Goal: Transaction & Acquisition: Purchase product/service

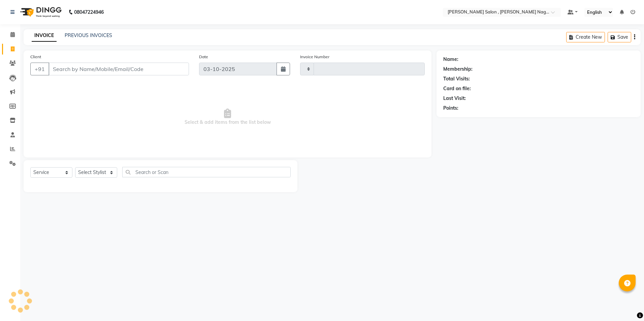
select select "service"
type input "3171"
select select "4120"
click at [80, 64] on input "Client" at bounding box center [119, 69] width 140 height 13
click at [73, 73] on input "Client" at bounding box center [119, 69] width 140 height 13
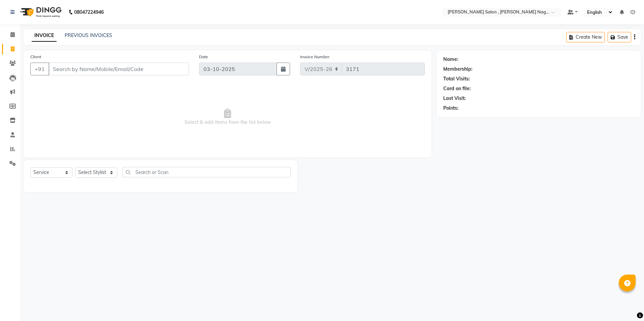
drag, startPoint x: 73, startPoint y: 73, endPoint x: 80, endPoint y: 101, distance: 28.9
click at [74, 71] on input "Client" at bounding box center [119, 69] width 140 height 13
click at [92, 71] on input "Client" at bounding box center [119, 69] width 140 height 13
type input "7007266792"
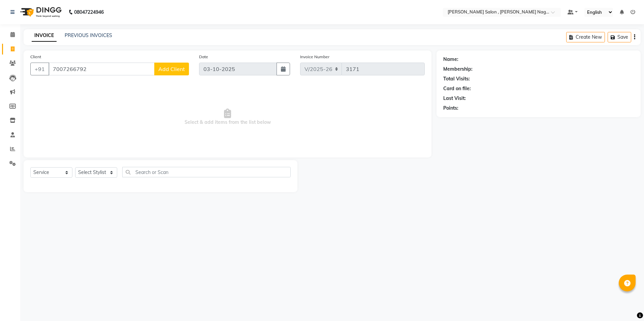
click at [157, 66] on button "Add Client" at bounding box center [171, 69] width 35 height 13
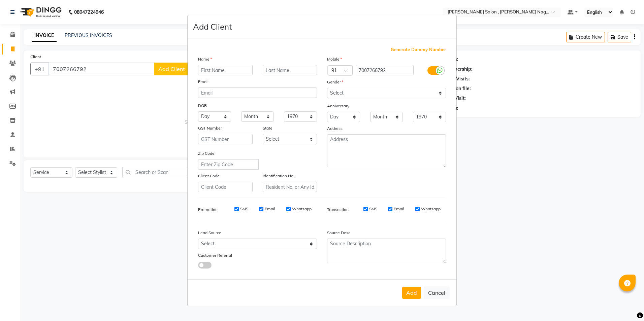
click at [212, 73] on input "text" at bounding box center [225, 70] width 55 height 10
type input "[PERSON_NAME]"
click at [355, 90] on select "Select [DEMOGRAPHIC_DATA] [DEMOGRAPHIC_DATA] Other Prefer Not To Say" at bounding box center [386, 93] width 119 height 10
select select "[DEMOGRAPHIC_DATA]"
click at [327, 88] on select "Select [DEMOGRAPHIC_DATA] [DEMOGRAPHIC_DATA] Other Prefer Not To Say" at bounding box center [386, 93] width 119 height 10
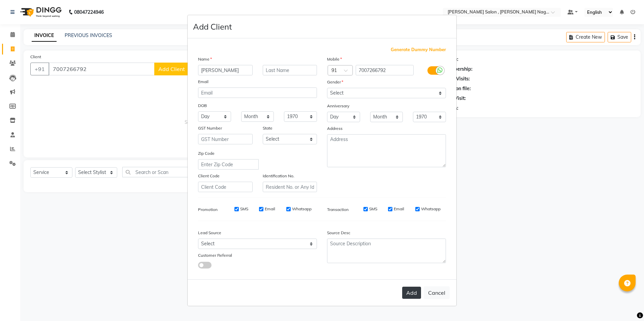
click at [406, 295] on button "Add" at bounding box center [411, 293] width 19 height 12
type input "70******92"
select select
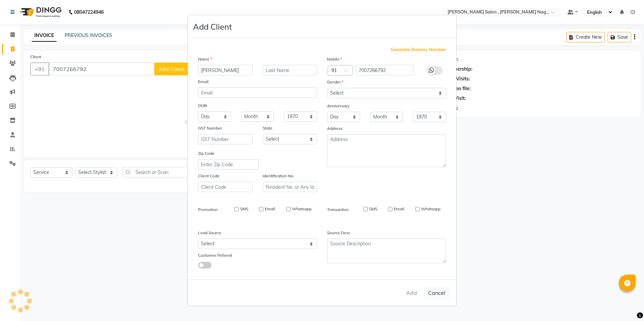
select select
checkbox input "false"
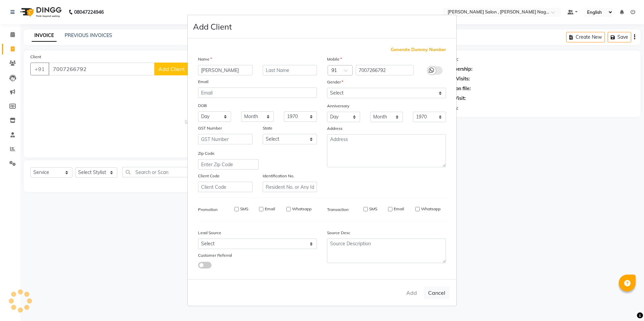
checkbox input "false"
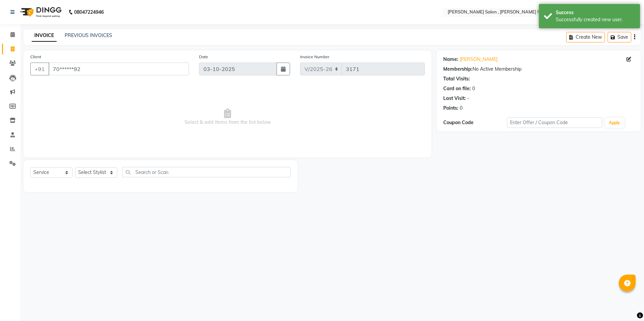
click at [80, 167] on div "Select Service Product Membership Package Voucher Prepaid Gift Card Select Styl…" at bounding box center [161, 176] width 274 height 32
click at [105, 170] on select "Select Stylist [PERSON_NAME] [PERSON_NAME] HARSH isha pal [PERSON_NAME] [PERSON…" at bounding box center [96, 172] width 42 height 10
select select "21943"
click at [75, 167] on select "Select Stylist [PERSON_NAME] [PERSON_NAME] HARSH isha pal [PERSON_NAME] [PERSON…" at bounding box center [96, 172] width 42 height 10
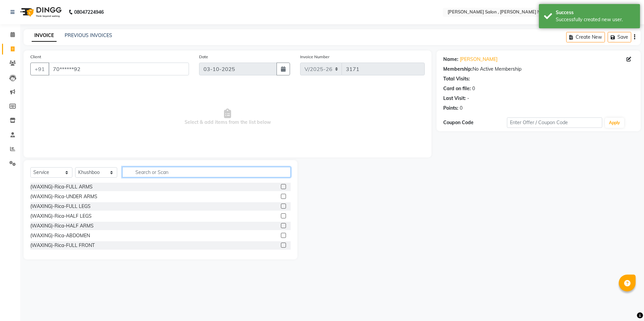
click at [135, 169] on input "text" at bounding box center [206, 172] width 168 height 10
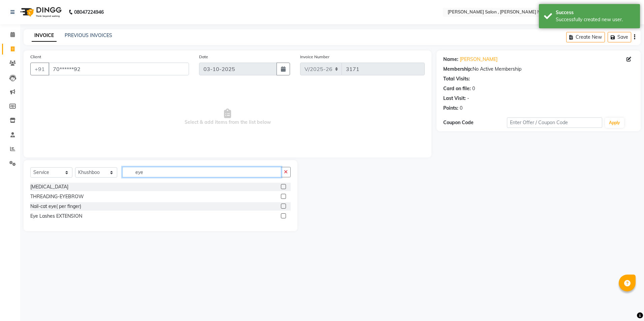
type input "eye"
click at [283, 198] on label at bounding box center [283, 196] width 5 height 5
click at [283, 198] on input "checkbox" at bounding box center [283, 197] width 4 height 4
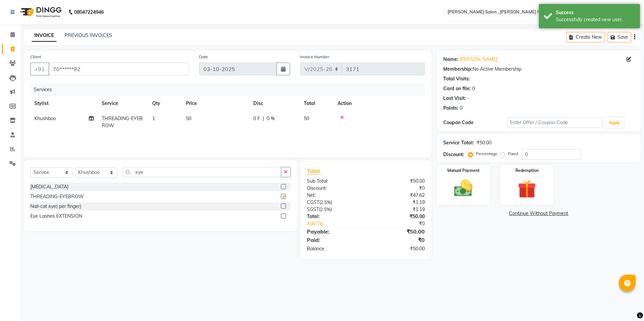
checkbox input "false"
click at [437, 183] on div "Manual Payment" at bounding box center [464, 184] width 56 height 41
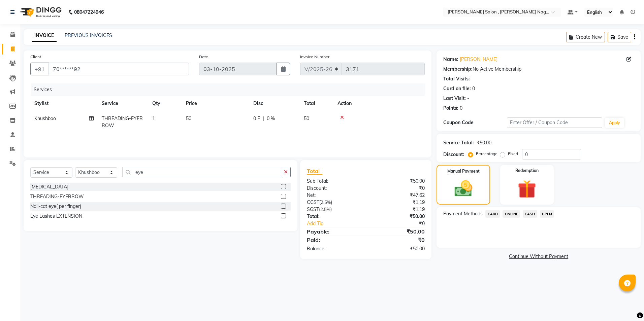
click at [529, 215] on span "CASH" at bounding box center [530, 214] width 14 height 8
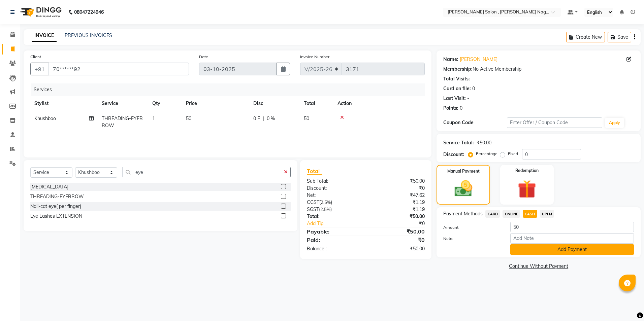
click at [521, 250] on button "Add Payment" at bounding box center [572, 250] width 124 height 10
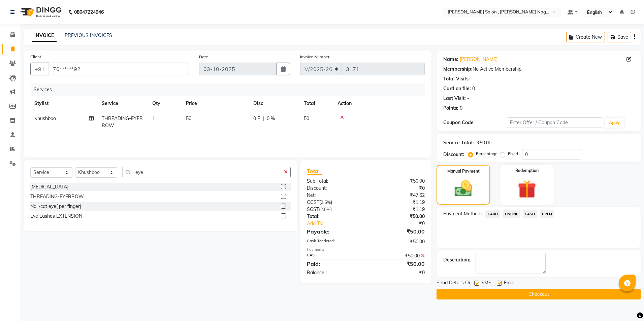
click at [478, 285] on label at bounding box center [476, 283] width 5 height 5
click at [478, 285] on input "checkbox" at bounding box center [476, 284] width 4 height 4
checkbox input "false"
click at [500, 283] on label at bounding box center [499, 283] width 5 height 5
click at [500, 283] on input "checkbox" at bounding box center [499, 284] width 4 height 4
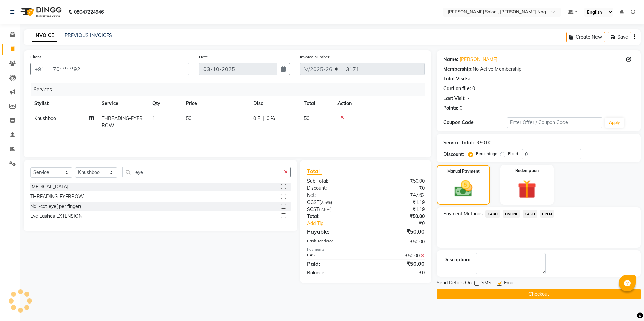
checkbox input "false"
click at [496, 296] on button "Checkout" at bounding box center [539, 294] width 204 height 10
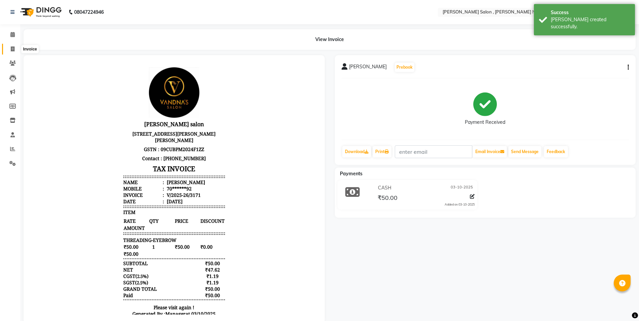
click at [7, 52] on span at bounding box center [13, 49] width 12 height 8
select select "service"
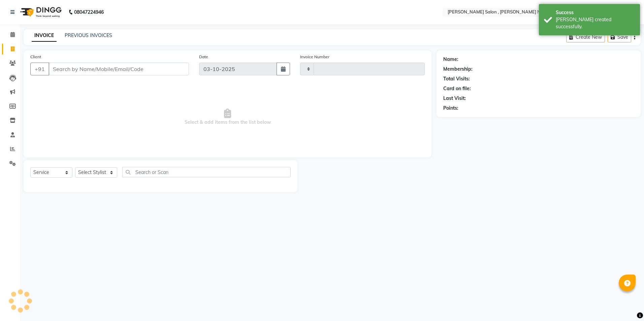
click at [71, 69] on input "Client" at bounding box center [119, 69] width 140 height 13
type input "3172"
select select "4120"
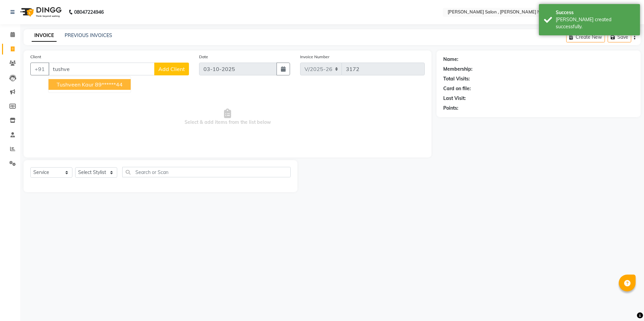
click at [75, 83] on span "tushveen kaur" at bounding box center [75, 84] width 37 height 7
type input "89******44"
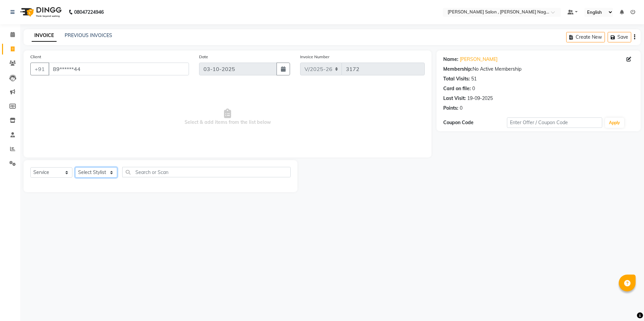
click at [94, 174] on select "Select Stylist [PERSON_NAME] [PERSON_NAME] HARSH isha pal [PERSON_NAME] [PERSON…" at bounding box center [96, 172] width 42 height 10
select select "21941"
click at [75, 167] on select "Select Stylist [PERSON_NAME] [PERSON_NAME] HARSH isha pal [PERSON_NAME] [PERSON…" at bounding box center [96, 172] width 42 height 10
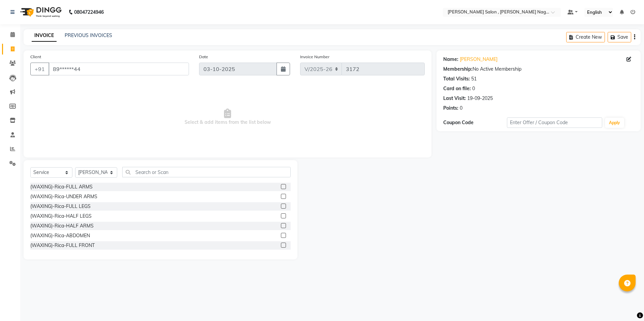
click at [281, 186] on div at bounding box center [286, 187] width 10 height 8
click at [281, 186] on label at bounding box center [283, 186] width 5 height 5
click at [281, 186] on input "checkbox" at bounding box center [283, 187] width 4 height 4
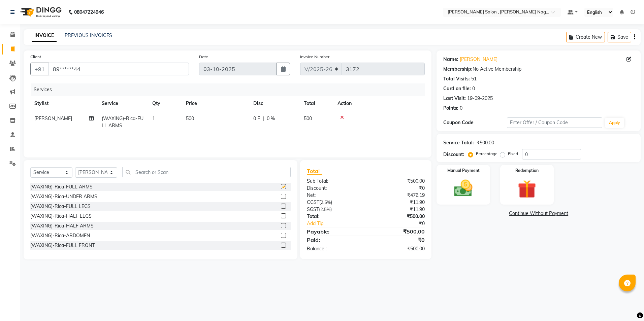
checkbox input "false"
click at [281, 199] on label at bounding box center [283, 196] width 5 height 5
click at [281, 199] on input "checkbox" at bounding box center [283, 197] width 4 height 4
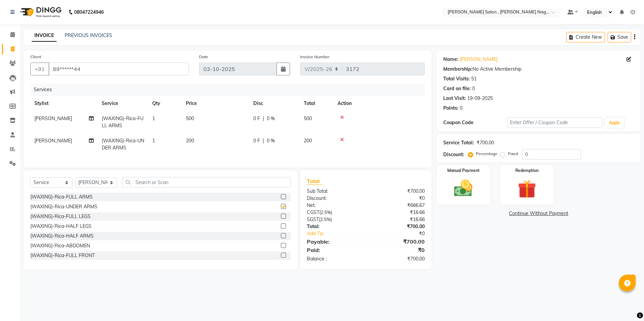
checkbox input "false"
click at [281, 219] on div at bounding box center [286, 217] width 10 height 8
click at [281, 219] on label at bounding box center [283, 216] width 5 height 5
click at [281, 219] on input "checkbox" at bounding box center [283, 217] width 4 height 4
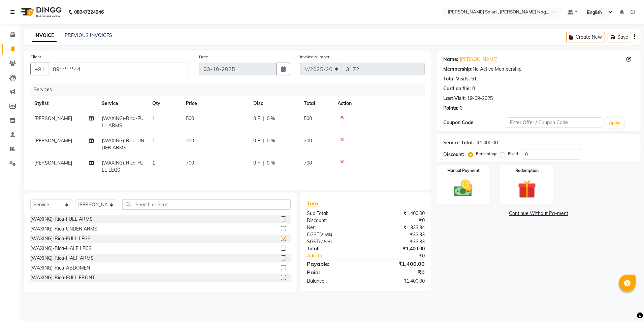
checkbox input "false"
click at [203, 210] on input "text" at bounding box center [206, 204] width 168 height 10
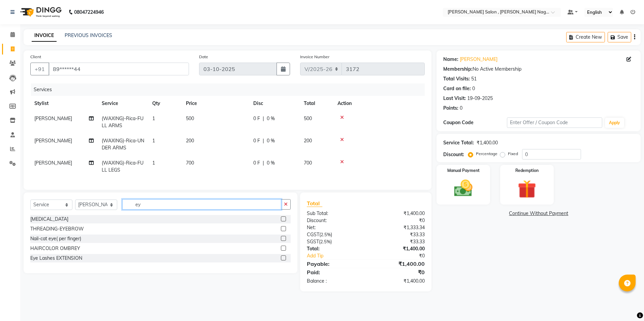
type input "ey"
click at [283, 231] on label at bounding box center [283, 228] width 5 height 5
click at [283, 231] on input "checkbox" at bounding box center [283, 229] width 4 height 4
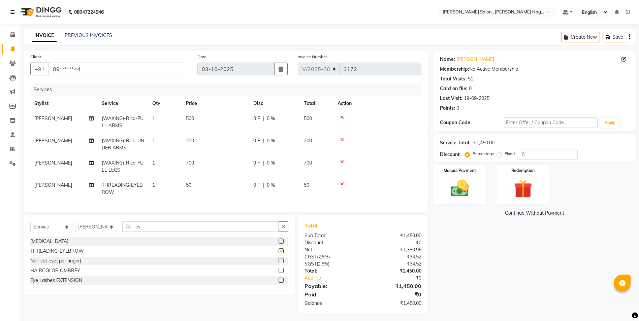
checkbox input "false"
click at [241, 230] on input "ey" at bounding box center [200, 227] width 157 height 10
type input "e"
type input "upp"
click at [281, 263] on label at bounding box center [281, 260] width 5 height 5
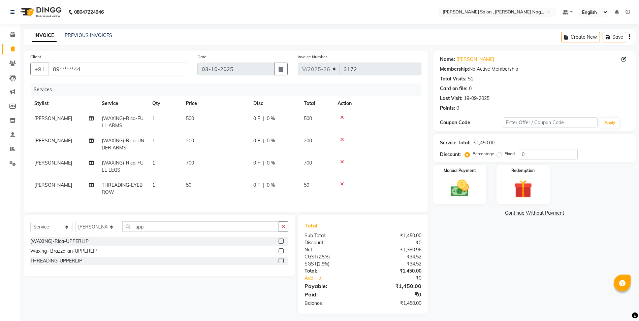
click at [281, 263] on input "checkbox" at bounding box center [281, 261] width 4 height 4
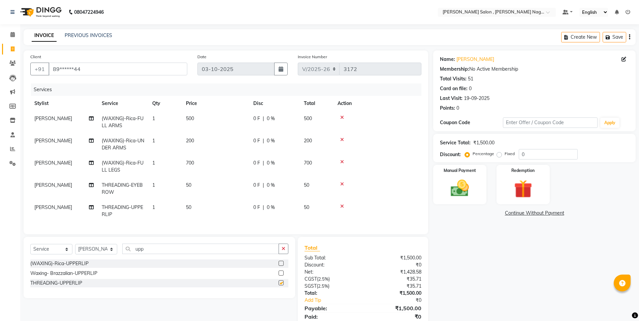
checkbox input "false"
click at [162, 254] on input "upp" at bounding box center [200, 249] width 157 height 10
click at [106, 254] on select "Select Stylist [PERSON_NAME] [PERSON_NAME] HARSH isha pal [PERSON_NAME] [PERSON…" at bounding box center [96, 249] width 42 height 10
select select "33786"
click at [75, 249] on select "Select Stylist [PERSON_NAME] [PERSON_NAME] HARSH isha pal [PERSON_NAME] [PERSON…" at bounding box center [96, 249] width 42 height 10
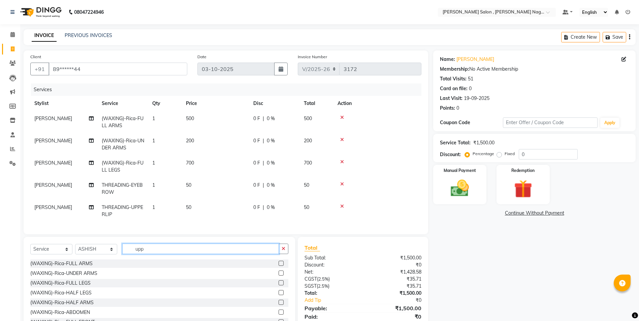
click at [142, 250] on input "upp" at bounding box center [200, 249] width 157 height 10
click at [152, 254] on input "upp" at bounding box center [200, 249] width 157 height 10
type input "u"
type input "trim"
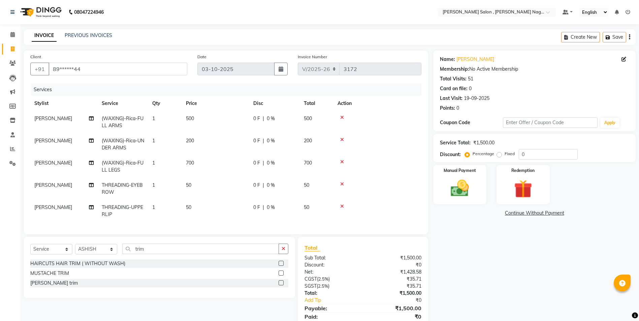
click at [283, 266] on label at bounding box center [281, 263] width 5 height 5
click at [283, 266] on input "checkbox" at bounding box center [281, 264] width 4 height 4
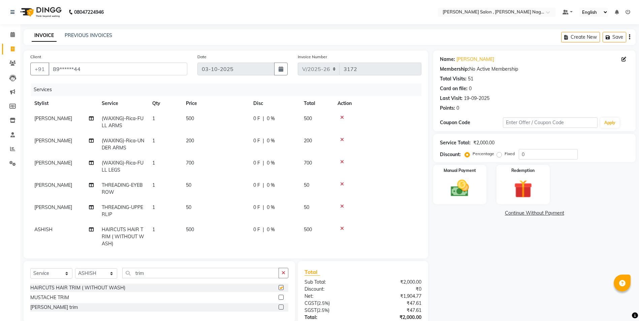
checkbox input "false"
click at [527, 158] on input "0" at bounding box center [548, 154] width 59 height 10
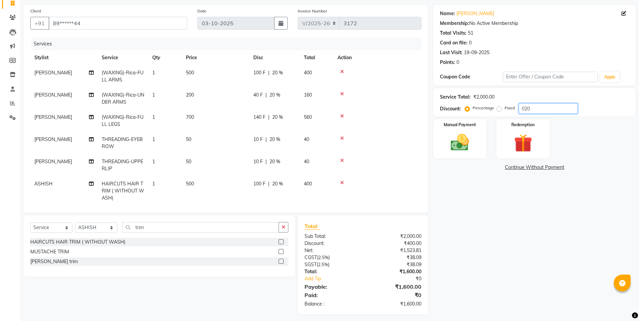
scroll to position [49, 0]
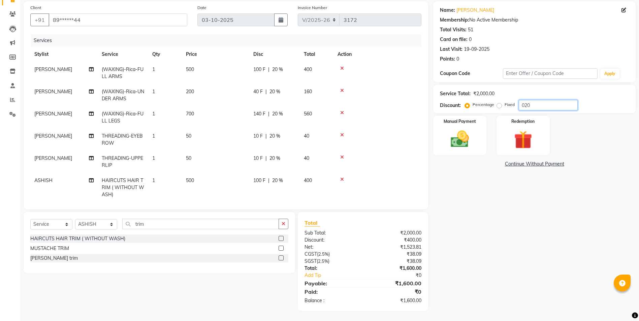
type input "020"
click at [505, 105] on label "Fixed" at bounding box center [510, 105] width 10 height 6
click at [499, 105] on input "Fixed" at bounding box center [500, 104] width 5 height 5
radio input "true"
click at [534, 110] on input "020" at bounding box center [548, 105] width 59 height 10
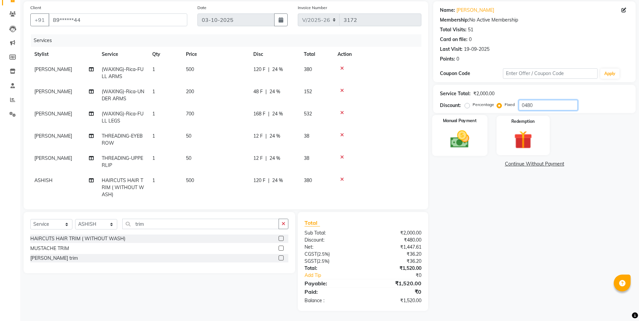
type input "0480"
click at [461, 141] on img at bounding box center [459, 139] width 31 height 22
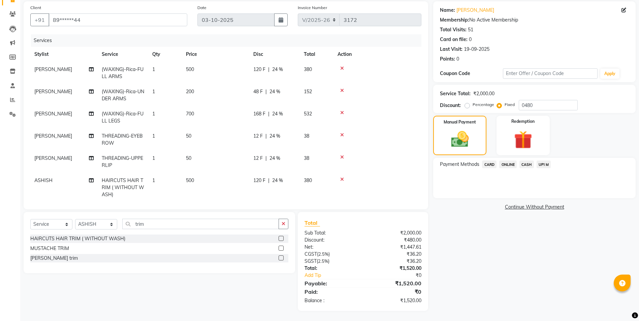
click at [525, 165] on span "CASH" at bounding box center [527, 165] width 14 height 8
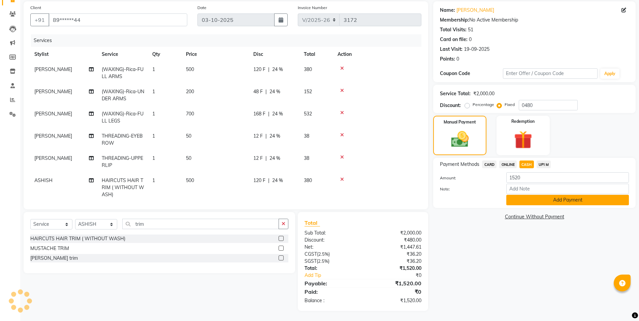
click at [514, 198] on button "Add Payment" at bounding box center [567, 200] width 123 height 10
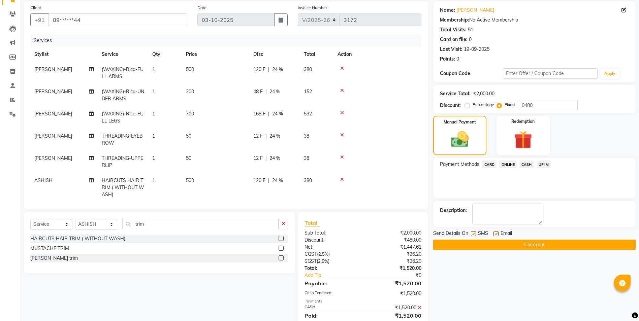
click at [475, 233] on label at bounding box center [473, 233] width 5 height 5
click at [475, 233] on input "checkbox" at bounding box center [473, 234] width 4 height 4
checkbox input "false"
click at [497, 234] on label at bounding box center [496, 233] width 5 height 5
click at [497, 234] on input "checkbox" at bounding box center [496, 234] width 4 height 4
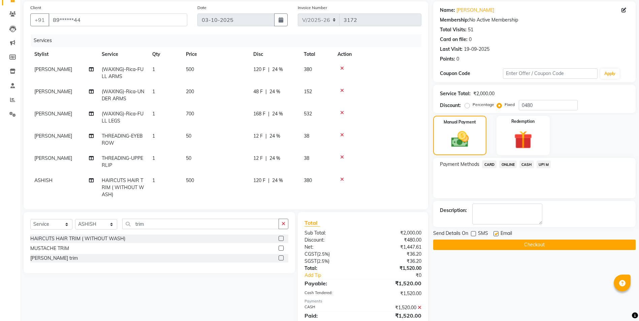
checkbox input "false"
click at [493, 246] on button "Checkout" at bounding box center [534, 245] width 202 height 10
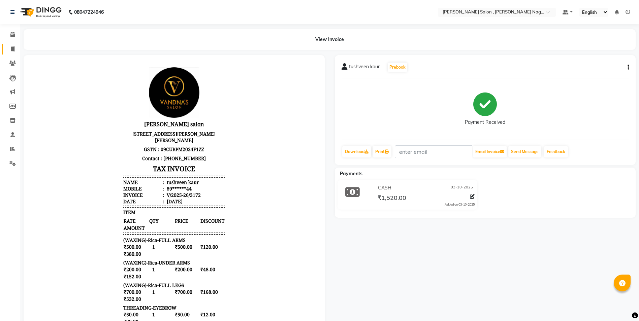
click at [6, 50] on link "Invoice" at bounding box center [10, 49] width 16 height 11
select select "service"
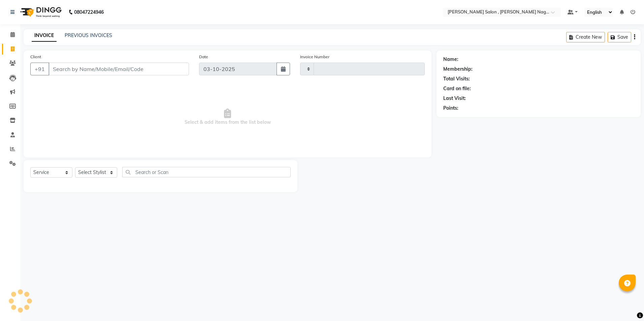
type input "3173"
select select "4120"
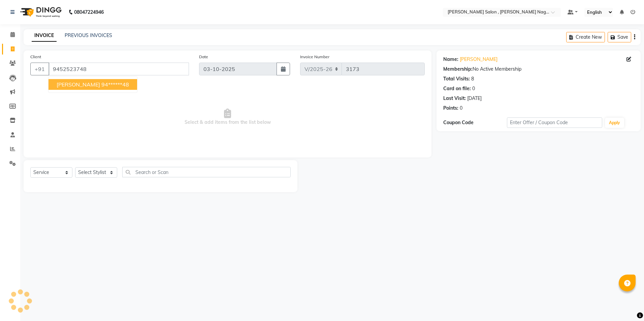
drag, startPoint x: 49, startPoint y: 83, endPoint x: 104, endPoint y: 94, distance: 56.4
click at [53, 83] on button "[PERSON_NAME] 94******48" at bounding box center [93, 84] width 89 height 11
type input "94******48"
click at [81, 175] on select "Select Stylist [PERSON_NAME] [PERSON_NAME] HARSH isha pal [PERSON_NAME] [PERSON…" at bounding box center [96, 172] width 42 height 10
select select "30956"
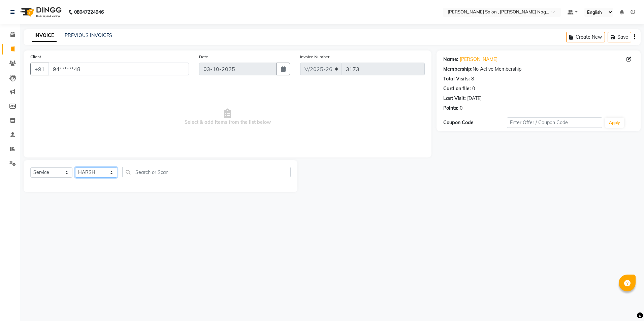
click at [75, 167] on select "Select Stylist [PERSON_NAME] [PERSON_NAME] HARSH isha pal [PERSON_NAME] [PERSON…" at bounding box center [96, 172] width 42 height 10
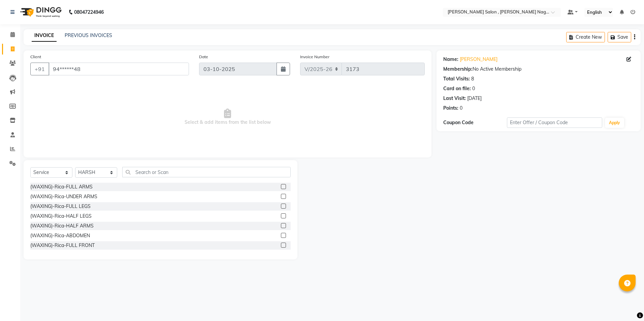
click at [141, 167] on div "Select Service Product Membership Package Voucher Prepaid Gift Card Select Styl…" at bounding box center [161, 209] width 274 height 99
click at [140, 174] on input "text" at bounding box center [206, 172] width 168 height 10
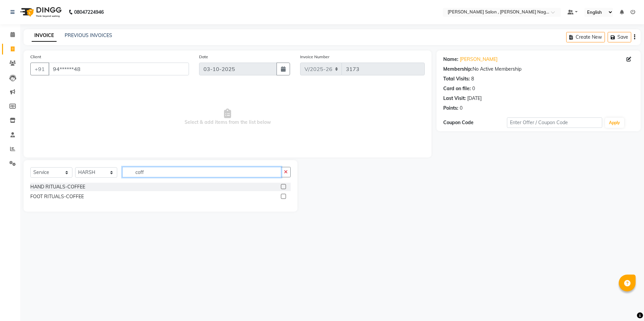
type input "coff"
click at [282, 195] on label at bounding box center [283, 196] width 5 height 5
click at [282, 195] on input "checkbox" at bounding box center [283, 197] width 4 height 4
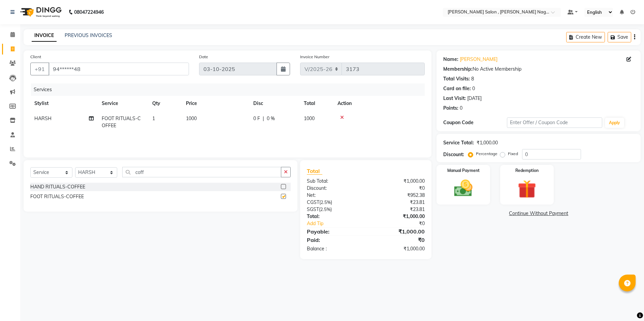
checkbox input "false"
click at [99, 172] on select "Select Stylist [PERSON_NAME] [PERSON_NAME] HARSH isha pal [PERSON_NAME] [PERSON…" at bounding box center [96, 172] width 42 height 10
click at [163, 180] on div "Select Service Product Membership Package Voucher Prepaid Gift Card Select Styl…" at bounding box center [160, 175] width 260 height 16
click at [163, 175] on input "coff" at bounding box center [201, 172] width 159 height 10
type input "c"
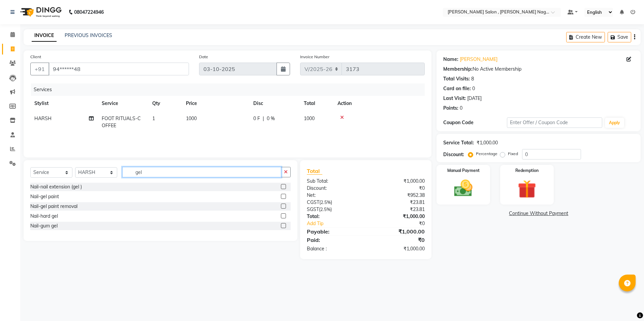
type input "gel"
click at [283, 197] on label at bounding box center [283, 196] width 5 height 5
click at [283, 197] on input "checkbox" at bounding box center [283, 197] width 4 height 4
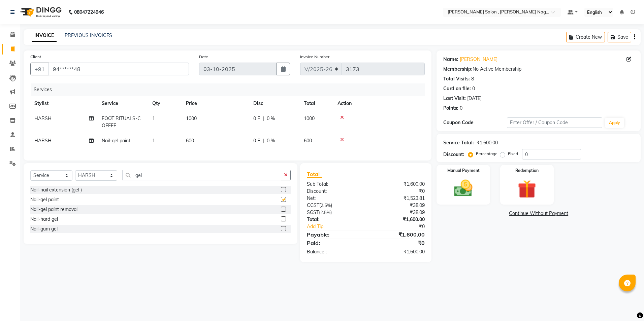
checkbox input "false"
click at [508, 156] on label "Fixed" at bounding box center [513, 154] width 10 height 6
click at [502, 156] on input "Fixed" at bounding box center [504, 154] width 5 height 5
radio input "true"
click at [531, 153] on input "0" at bounding box center [551, 154] width 59 height 10
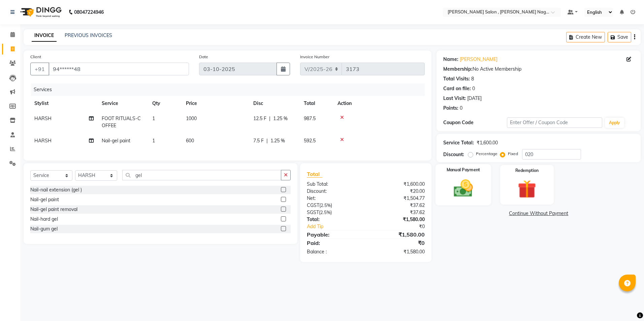
click at [466, 192] on img at bounding box center [463, 189] width 31 height 22
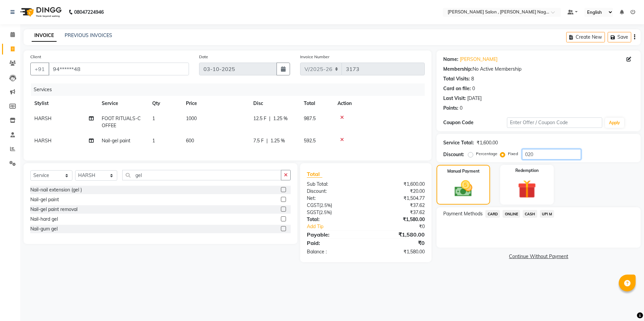
click at [557, 153] on input "020" at bounding box center [551, 154] width 59 height 10
type input "0200"
click at [524, 213] on span "CASH" at bounding box center [530, 214] width 14 height 8
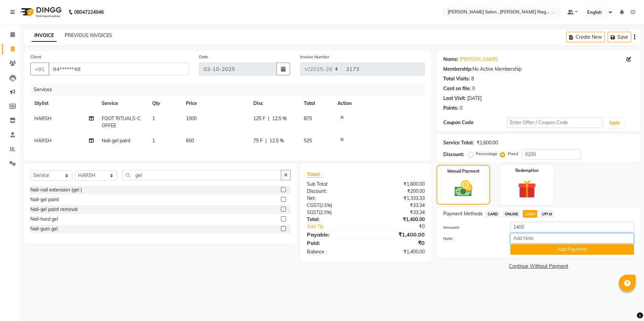
click at [533, 243] on input "Note:" at bounding box center [572, 238] width 124 height 10
click at [515, 254] on button "Add Payment" at bounding box center [572, 250] width 124 height 10
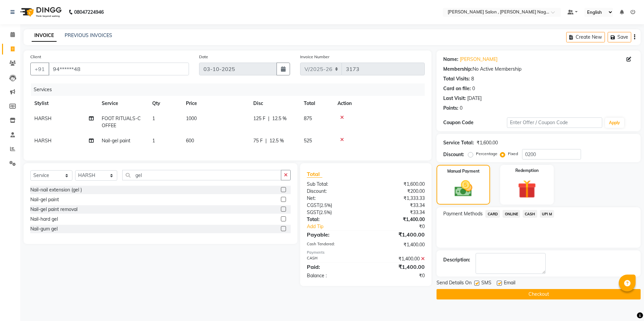
click at [469, 284] on span "Send Details On" at bounding box center [454, 284] width 35 height 8
click at [478, 285] on label at bounding box center [476, 283] width 5 height 5
click at [478, 285] on input "checkbox" at bounding box center [476, 284] width 4 height 4
checkbox input "false"
click at [499, 284] on label at bounding box center [499, 283] width 5 height 5
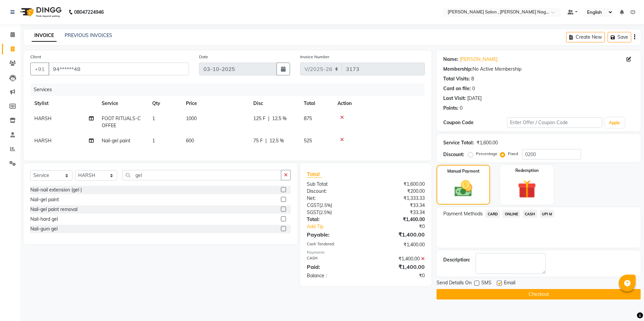
click at [499, 284] on input "checkbox" at bounding box center [499, 284] width 4 height 4
checkbox input "false"
click at [492, 293] on button "Checkout" at bounding box center [539, 294] width 204 height 10
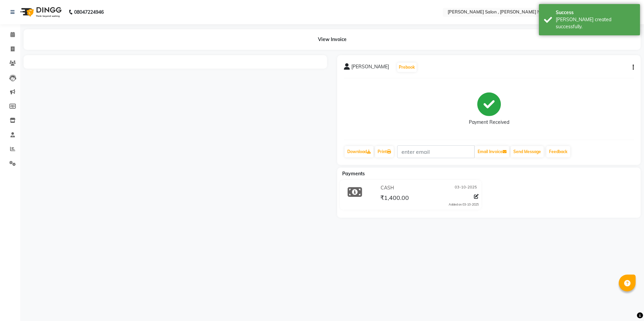
click at [434, 321] on html "08047224946 Select Location × [PERSON_NAME] Salon , [PERSON_NAME] Nagar Default…" at bounding box center [322, 160] width 644 height 321
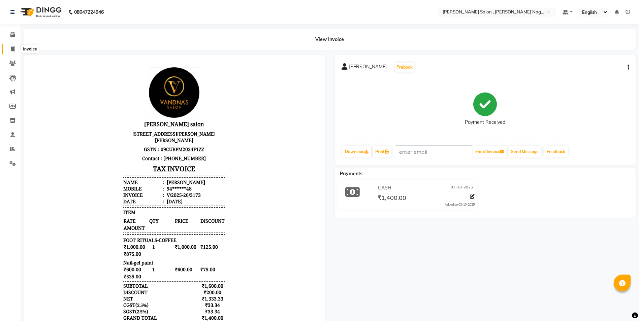
click at [17, 51] on span at bounding box center [13, 49] width 12 height 8
select select "service"
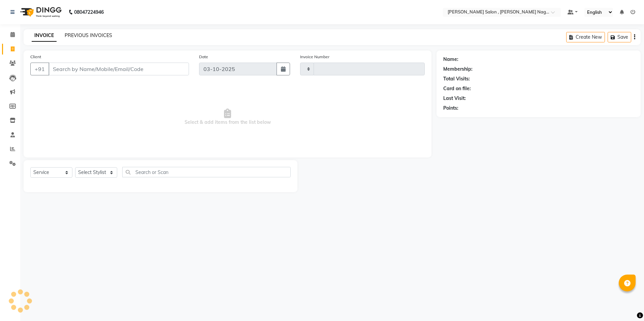
type input "3174"
click at [83, 37] on link "PREVIOUS INVOICES" at bounding box center [89, 35] width 48 height 6
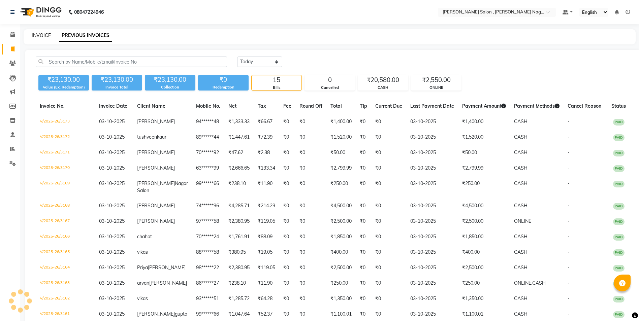
click at [46, 35] on link "INVOICE" at bounding box center [41, 35] width 19 height 6
select select "service"
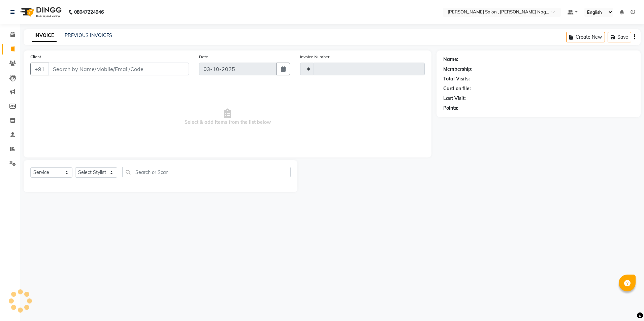
click at [93, 65] on input "Client" at bounding box center [119, 69] width 140 height 13
type input "3174"
select select "4120"
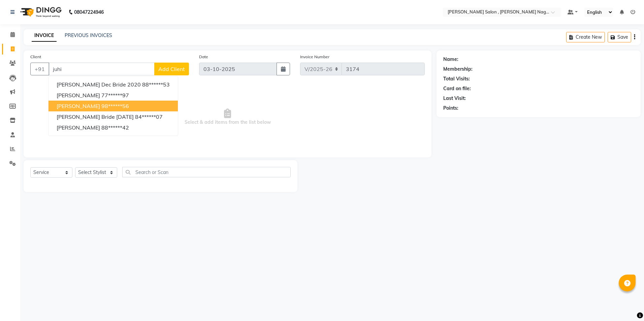
click at [83, 108] on span "[PERSON_NAME]" at bounding box center [78, 106] width 43 height 7
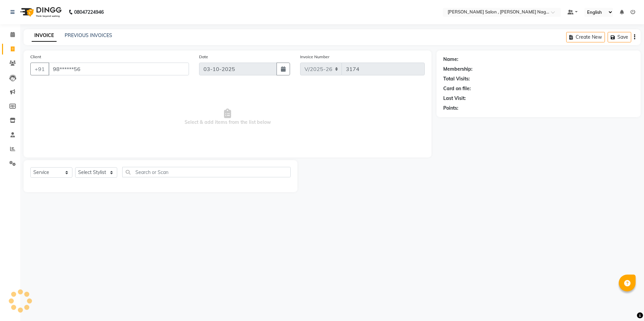
type input "98******56"
click at [101, 172] on select "Select Stylist [PERSON_NAME] [PERSON_NAME] HARSH isha pal [PERSON_NAME] [PERSON…" at bounding box center [96, 172] width 42 height 10
select select "21728"
click at [75, 167] on select "Select Stylist [PERSON_NAME] [PERSON_NAME] HARSH isha pal [PERSON_NAME] [PERSON…" at bounding box center [96, 172] width 42 height 10
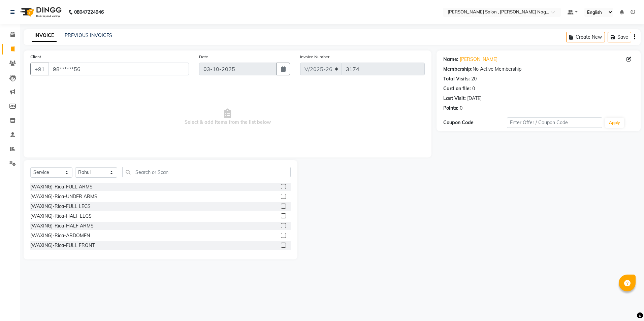
click at [152, 179] on div "Select Service Product Membership Package Voucher Prepaid Gift Card Select Styl…" at bounding box center [160, 175] width 260 height 16
click at [152, 174] on input "text" at bounding box center [206, 172] width 168 height 10
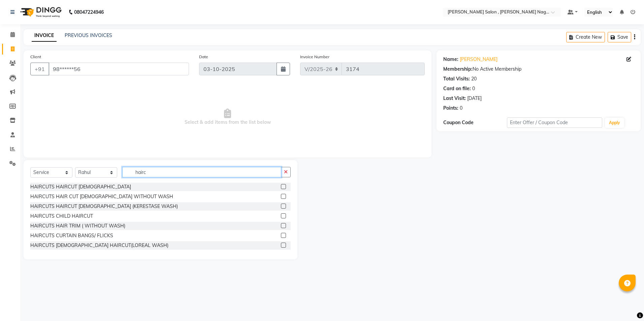
type input "hairc"
click at [281, 248] on div at bounding box center [283, 246] width 4 height 7
click at [281, 247] on label at bounding box center [283, 245] width 5 height 5
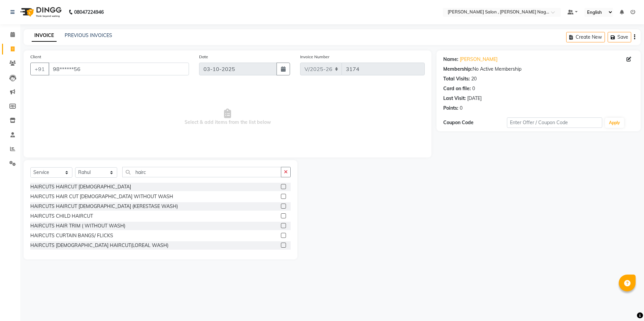
click at [281, 247] on input "checkbox" at bounding box center [283, 246] width 4 height 4
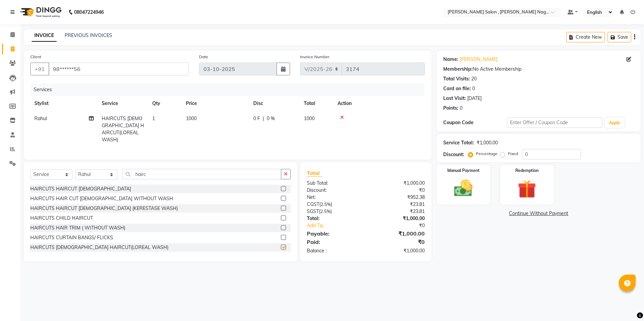
checkbox input "false"
click at [546, 158] on input "0" at bounding box center [551, 154] width 59 height 10
type input "020"
click at [443, 178] on div "Manual Payment" at bounding box center [464, 184] width 56 height 41
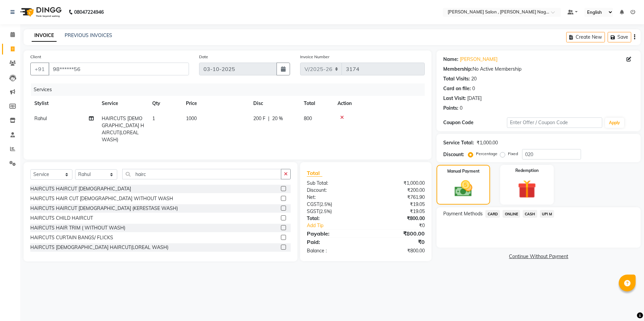
click at [529, 214] on span "CASH" at bounding box center [530, 214] width 14 height 8
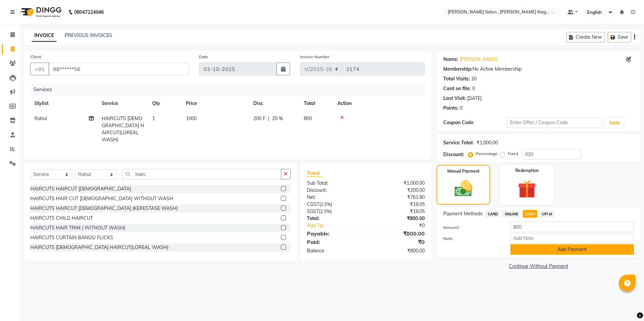
click at [521, 248] on button "Add Payment" at bounding box center [572, 250] width 124 height 10
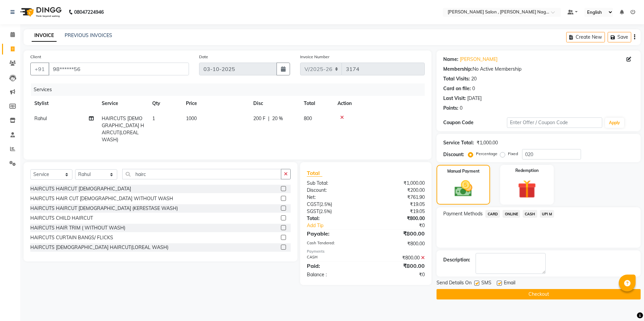
click at [477, 284] on label at bounding box center [476, 283] width 5 height 5
click at [477, 284] on input "checkbox" at bounding box center [476, 284] width 4 height 4
checkbox input "false"
click at [500, 282] on label at bounding box center [499, 283] width 5 height 5
click at [500, 282] on input "checkbox" at bounding box center [499, 284] width 4 height 4
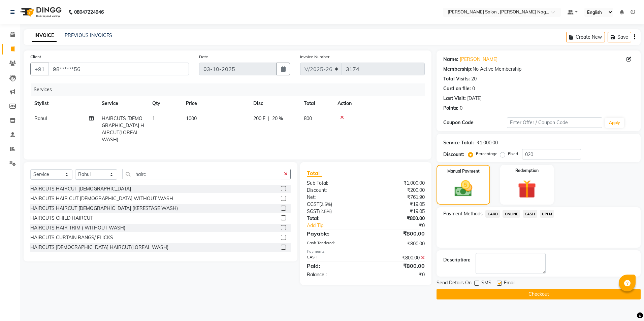
checkbox input "false"
click at [493, 296] on button "Checkout" at bounding box center [539, 294] width 204 height 10
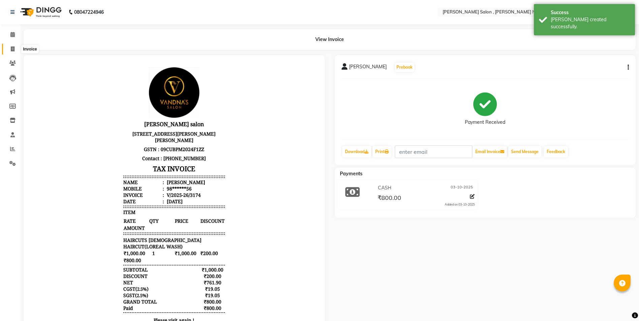
click at [12, 45] on span at bounding box center [13, 49] width 12 height 8
select select "service"
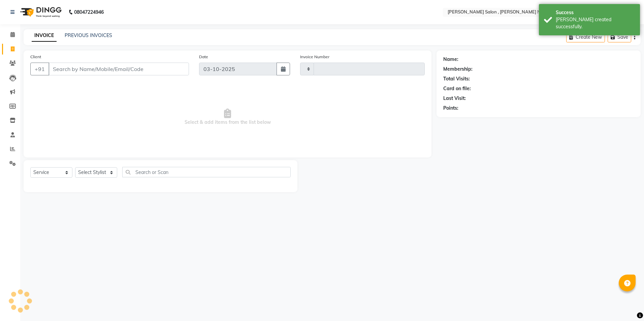
click at [89, 66] on input "Client" at bounding box center [119, 69] width 140 height 13
type input "3175"
select select "4120"
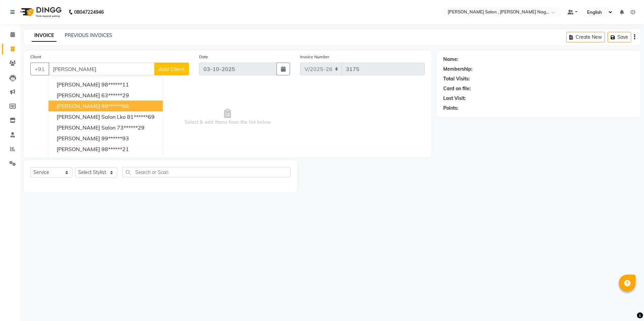
click at [89, 103] on span "[PERSON_NAME]" at bounding box center [78, 106] width 43 height 7
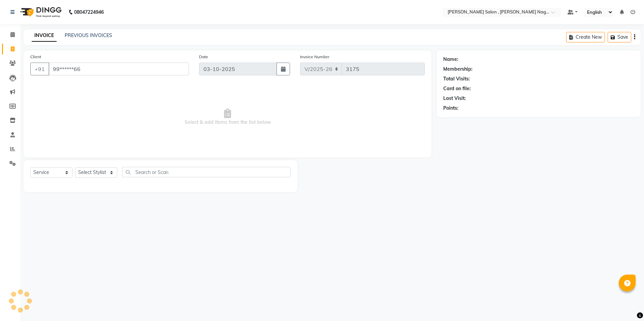
type input "99******66"
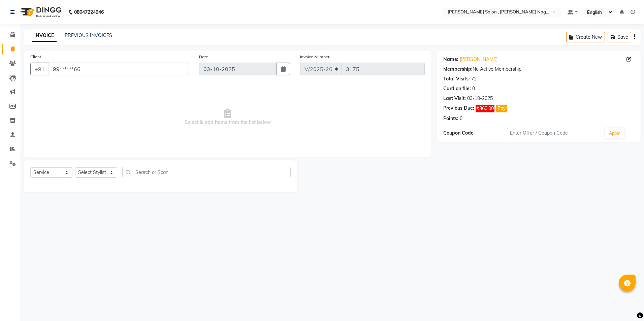
click at [85, 156] on div "Client +91 99******66 Date [DATE] Invoice Number V/2025 V/[PHONE_NUMBER] Select…" at bounding box center [228, 104] width 408 height 107
click at [91, 177] on select "Select Stylist [PERSON_NAME] [PERSON_NAME] HARSH isha pal [PERSON_NAME] [PERSON…" at bounding box center [96, 172] width 42 height 10
select select "21935"
click at [75, 167] on select "Select Stylist [PERSON_NAME] [PERSON_NAME] HARSH isha pal [PERSON_NAME] [PERSON…" at bounding box center [96, 172] width 42 height 10
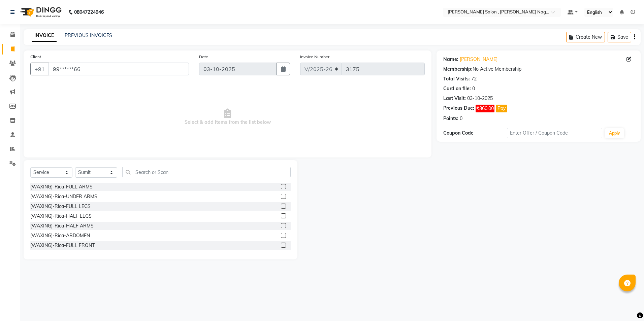
click at [153, 180] on div "Select Service Product Membership Package Voucher Prepaid Gift Card Select Styl…" at bounding box center [160, 175] width 260 height 16
click at [154, 176] on input "text" at bounding box center [206, 172] width 168 height 10
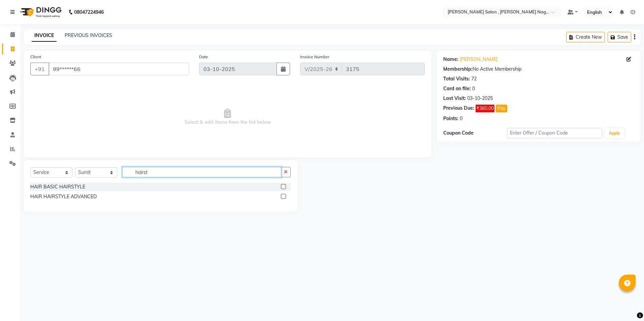
type input "hairst"
click at [284, 187] on label at bounding box center [283, 186] width 5 height 5
click at [284, 187] on input "checkbox" at bounding box center [283, 187] width 4 height 4
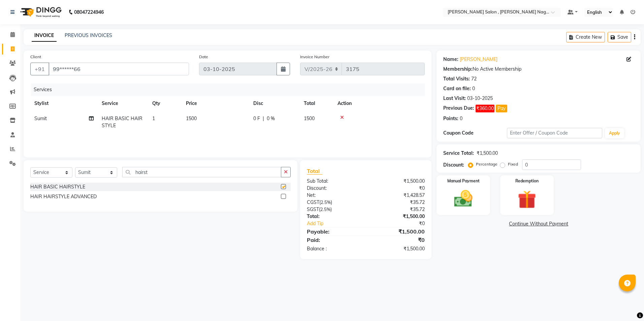
checkbox input "false"
click at [451, 196] on img at bounding box center [463, 199] width 31 height 22
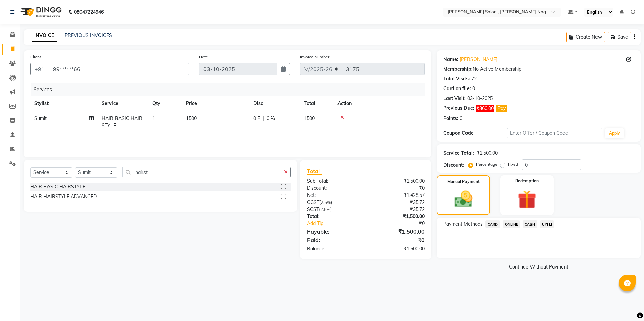
click at [534, 228] on span "CASH" at bounding box center [530, 225] width 14 height 8
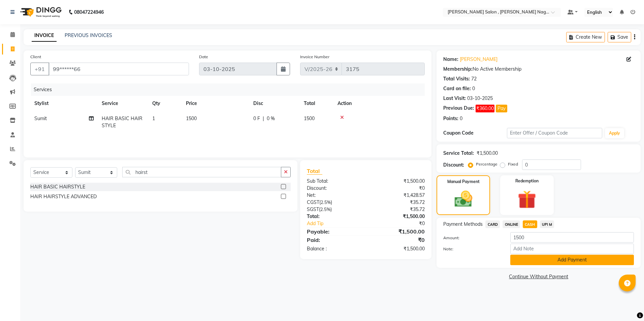
click at [528, 260] on button "Add Payment" at bounding box center [572, 260] width 124 height 10
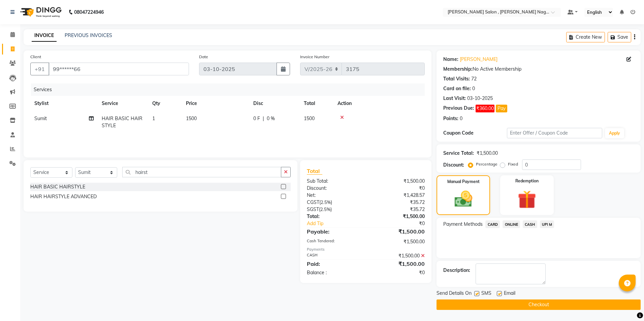
click at [479, 293] on label at bounding box center [476, 293] width 5 height 5
click at [479, 293] on input "checkbox" at bounding box center [476, 294] width 4 height 4
checkbox input "false"
click at [500, 296] on label at bounding box center [499, 293] width 5 height 5
click at [500, 296] on input "checkbox" at bounding box center [499, 294] width 4 height 4
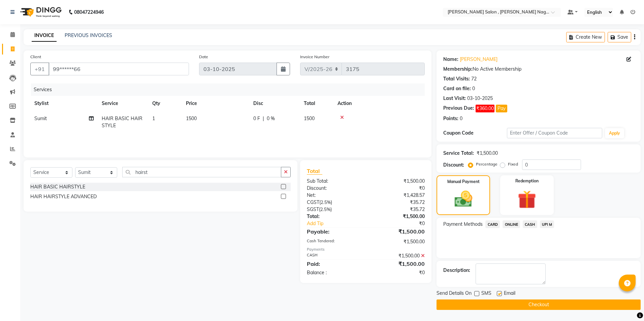
checkbox input "false"
click at [498, 304] on button "Checkout" at bounding box center [539, 305] width 204 height 10
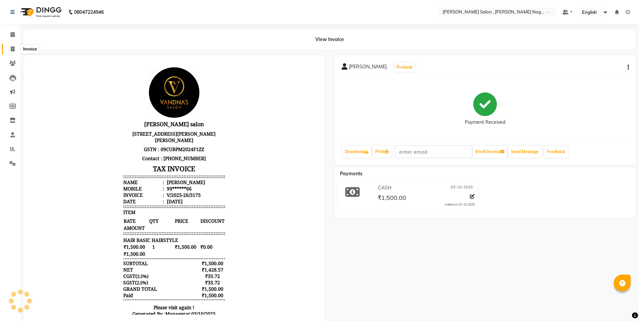
click at [10, 52] on span at bounding box center [13, 49] width 12 height 8
select select "service"
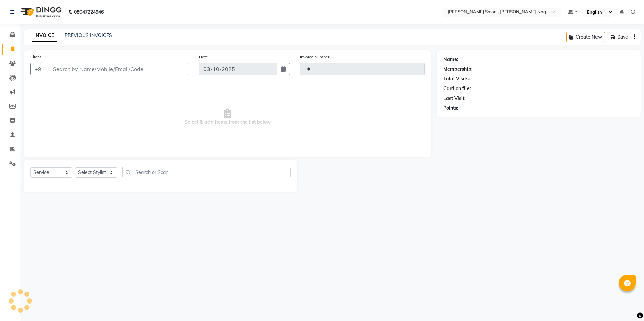
click at [73, 80] on div "Client +91" at bounding box center [109, 67] width 169 height 28
click at [83, 72] on input "Client" at bounding box center [119, 69] width 140 height 13
type input "3176"
select select "4120"
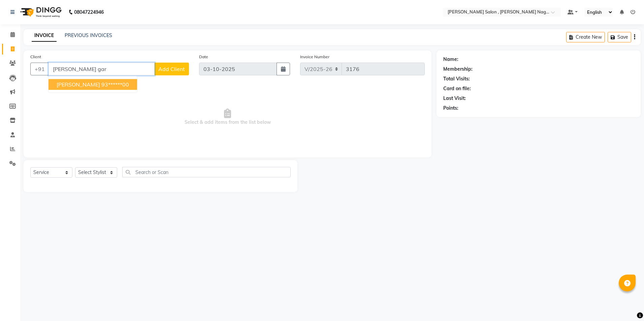
click at [102, 86] on ngb-highlight "93******00" at bounding box center [115, 84] width 28 height 7
type input "93******00"
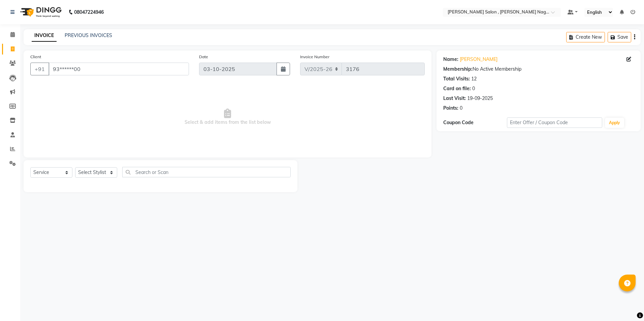
click at [109, 179] on div "Select Service Product Membership Package Voucher Prepaid Gift Card Select Styl…" at bounding box center [160, 175] width 260 height 16
click at [106, 178] on select "Select Stylist [PERSON_NAME] [PERSON_NAME] HARSH isha pal [PERSON_NAME] [PERSON…" at bounding box center [96, 172] width 42 height 10
click at [75, 167] on select "Select Stylist [PERSON_NAME] [PERSON_NAME] HARSH isha pal [PERSON_NAME] [PERSON…" at bounding box center [96, 172] width 42 height 10
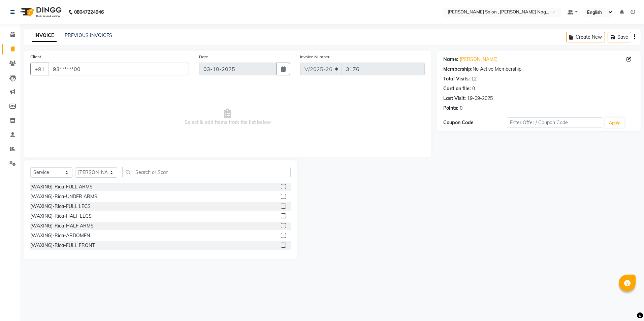
click at [98, 167] on div "Select Service Product Membership Package Voucher Prepaid Gift Card Select Styl…" at bounding box center [161, 209] width 274 height 99
drag, startPoint x: 98, startPoint y: 172, endPoint x: 97, endPoint y: 166, distance: 5.7
click at [98, 172] on select "Select Stylist [PERSON_NAME] [PERSON_NAME] HARSH isha pal [PERSON_NAME] [PERSON…" at bounding box center [96, 172] width 42 height 10
select select "21945"
click at [75, 167] on select "Select Stylist [PERSON_NAME] [PERSON_NAME] HARSH isha pal [PERSON_NAME] [PERSON…" at bounding box center [96, 172] width 42 height 10
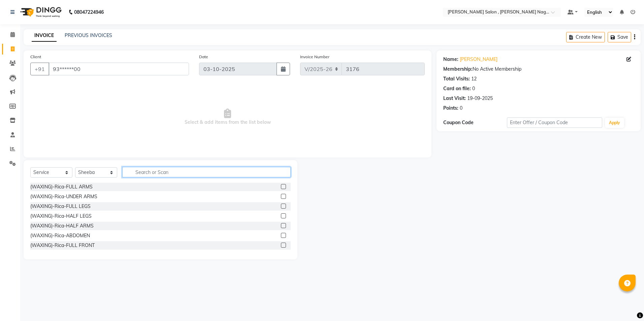
click at [128, 174] on input "text" at bounding box center [206, 172] width 168 height 10
type input "j"
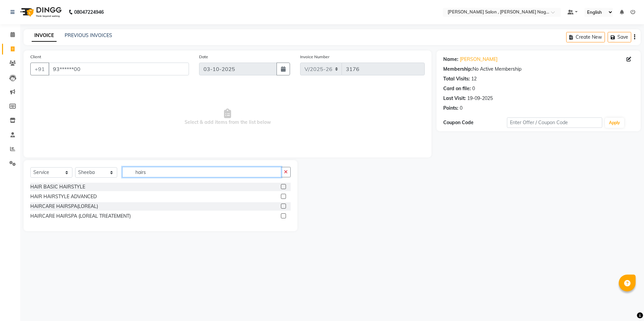
type input "hairs"
click at [281, 185] on label at bounding box center [283, 186] width 5 height 5
click at [281, 185] on input "checkbox" at bounding box center [283, 187] width 4 height 4
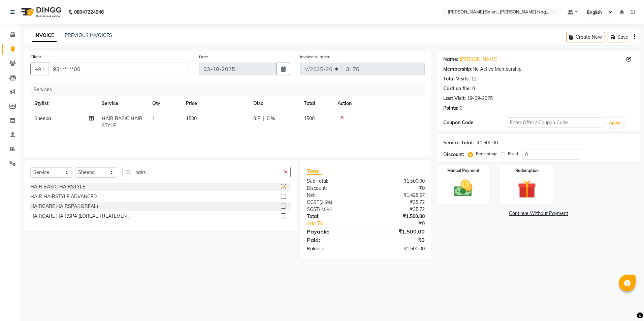
checkbox input "false"
click at [473, 185] on img at bounding box center [463, 189] width 31 height 22
click at [535, 214] on span "CASH" at bounding box center [530, 214] width 14 height 8
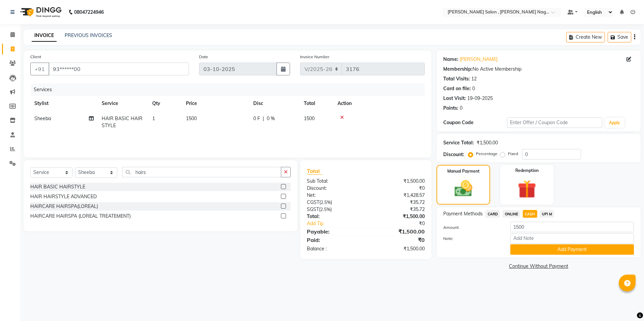
click at [537, 256] on div "Payment Methods CARD ONLINE CASH UPI M Amount: 1500 Note: Add Payment" at bounding box center [539, 233] width 204 height 50
click at [532, 255] on div "Payment Methods CARD ONLINE CASH UPI M Amount: 1500 Note: Add Payment" at bounding box center [539, 233] width 204 height 50
click at [523, 254] on button "Add Payment" at bounding box center [572, 250] width 124 height 10
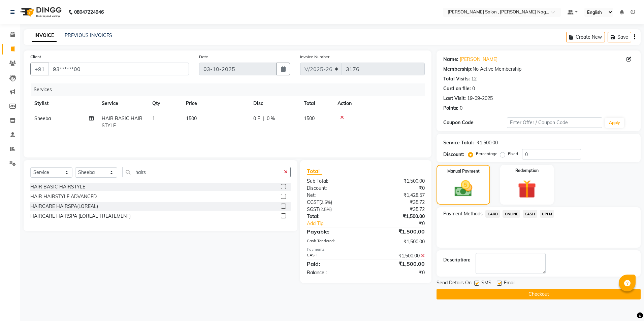
click at [480, 284] on div "SMS" at bounding box center [485, 284] width 23 height 8
click at [474, 283] on div "Send Details On SMS Email" at bounding box center [539, 284] width 204 height 8
click at [499, 284] on label at bounding box center [499, 283] width 5 height 5
click at [499, 284] on input "checkbox" at bounding box center [499, 284] width 4 height 4
checkbox input "false"
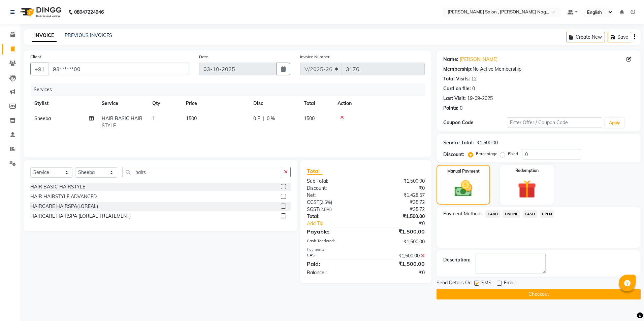
click at [479, 283] on label at bounding box center [476, 283] width 5 height 5
click at [479, 283] on input "checkbox" at bounding box center [476, 284] width 4 height 4
checkbox input "false"
click at [478, 291] on button "Checkout" at bounding box center [539, 294] width 204 height 10
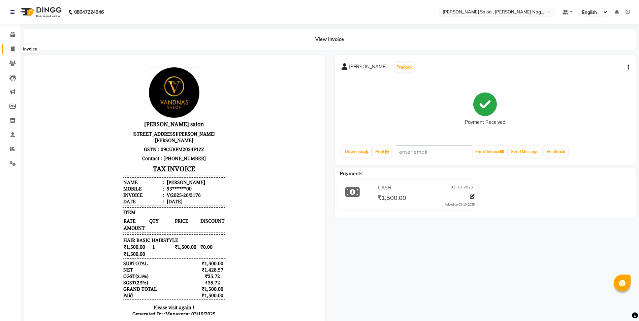
click at [17, 53] on span at bounding box center [13, 49] width 12 height 8
select select "service"
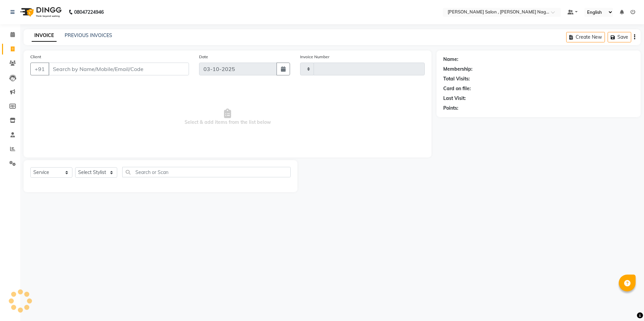
type input "3177"
select select "4120"
click at [101, 39] on div "PREVIOUS INVOICES" at bounding box center [89, 35] width 48 height 7
click at [101, 30] on div "INVOICE PREVIOUS INVOICES Create New Save" at bounding box center [332, 37] width 617 height 16
click at [100, 36] on link "PREVIOUS INVOICES" at bounding box center [89, 35] width 48 height 6
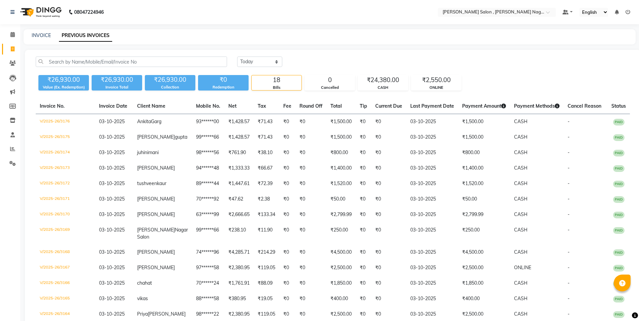
click at [301, 69] on div "[DATE] [DATE] Custom Range" at bounding box center [433, 65] width 403 height 16
click at [175, 46] on main "INVOICE PREVIOUS INVOICES [DATE] [DATE] Custom Range ₹26,930.00 Value (Ex. Rede…" at bounding box center [329, 232] width 619 height 407
click at [44, 35] on link "INVOICE" at bounding box center [41, 35] width 19 height 6
select select "service"
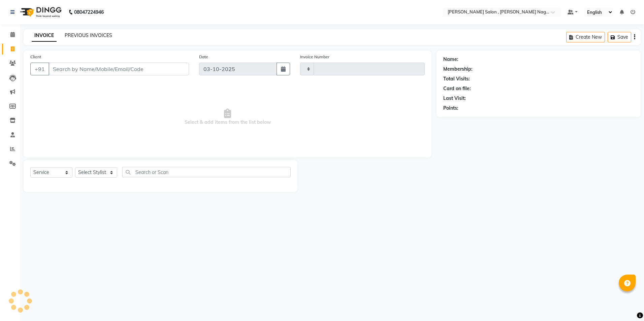
type input "3177"
select select "4120"
click at [81, 33] on link "PREVIOUS INVOICES" at bounding box center [89, 35] width 48 height 6
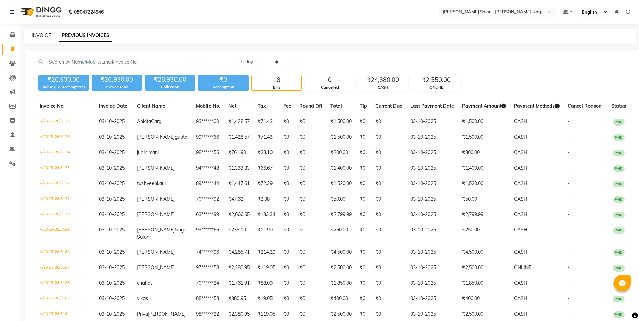
click at [47, 35] on link "INVOICE" at bounding box center [41, 35] width 19 height 6
select select "service"
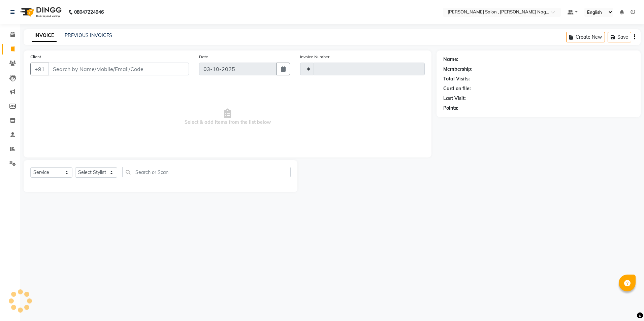
type input "3177"
select select "4120"
type input "9818342341"
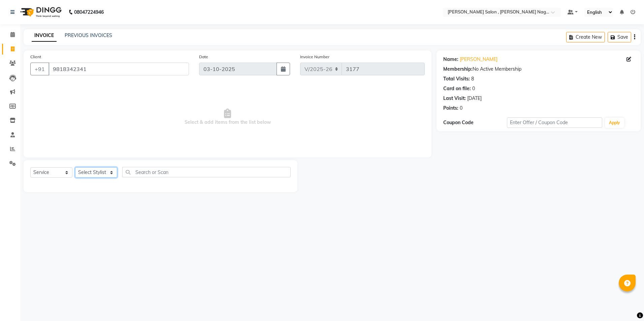
click at [101, 174] on select "Select Stylist [PERSON_NAME] [PERSON_NAME] HARSH isha pal [PERSON_NAME] [PERSON…" at bounding box center [96, 172] width 42 height 10
select select "35623"
click at [75, 167] on select "Select Stylist [PERSON_NAME] [PERSON_NAME] HARSH isha pal [PERSON_NAME] [PERSON…" at bounding box center [96, 172] width 42 height 10
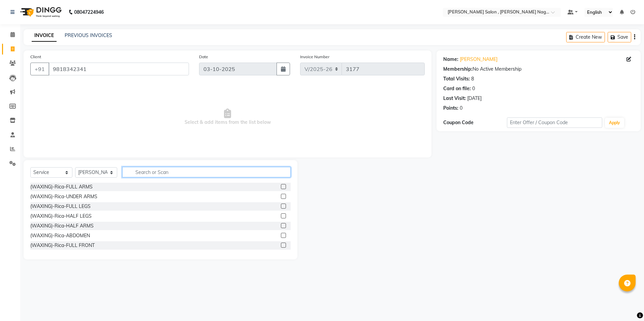
click at [146, 175] on input "text" at bounding box center [206, 172] width 168 height 10
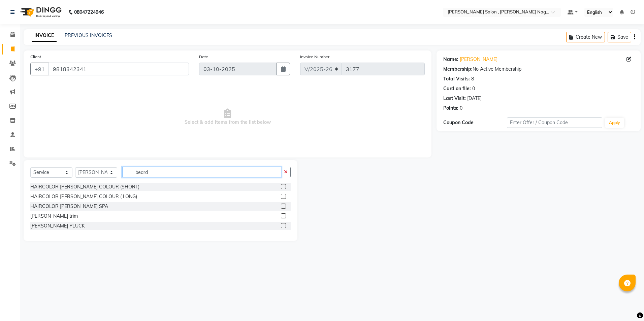
type input "beard"
click at [277, 214] on div "[PERSON_NAME] trim" at bounding box center [160, 216] width 260 height 8
click at [284, 216] on label at bounding box center [283, 216] width 5 height 5
click at [284, 216] on input "checkbox" at bounding box center [283, 216] width 4 height 4
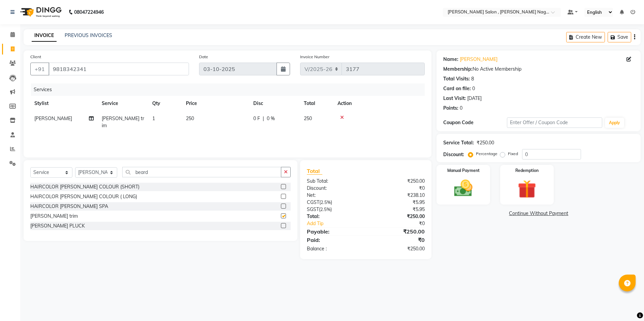
checkbox input "false"
click at [462, 200] on div "Manual Payment" at bounding box center [464, 184] width 56 height 41
click at [527, 216] on span "CASH" at bounding box center [530, 214] width 14 height 8
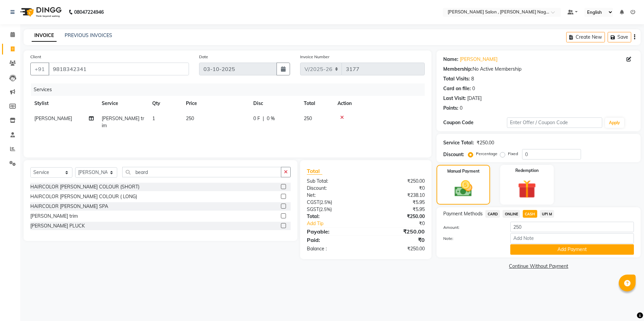
click at [521, 215] on div "CASH" at bounding box center [528, 214] width 17 height 9
click at [511, 213] on span "ONLINE" at bounding box center [512, 214] width 18 height 8
click at [527, 252] on button "Add Payment" at bounding box center [572, 250] width 124 height 10
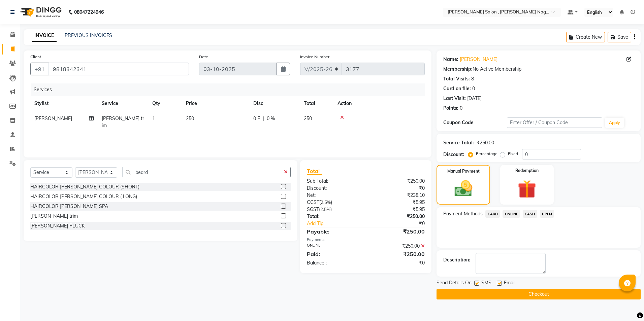
click at [477, 285] on label at bounding box center [476, 283] width 5 height 5
click at [477, 285] on input "checkbox" at bounding box center [476, 284] width 4 height 4
checkbox input "false"
click at [500, 284] on label at bounding box center [499, 283] width 5 height 5
click at [500, 284] on input "checkbox" at bounding box center [499, 284] width 4 height 4
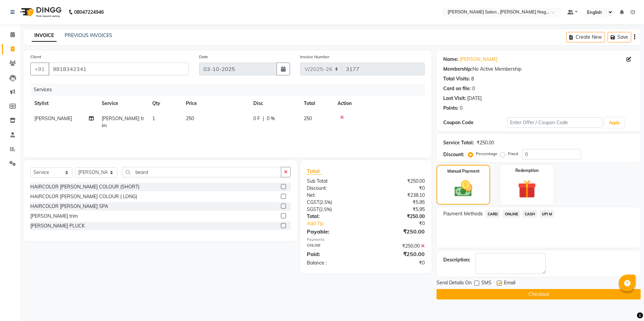
checkbox input "false"
click at [498, 292] on button "Checkout" at bounding box center [539, 294] width 204 height 10
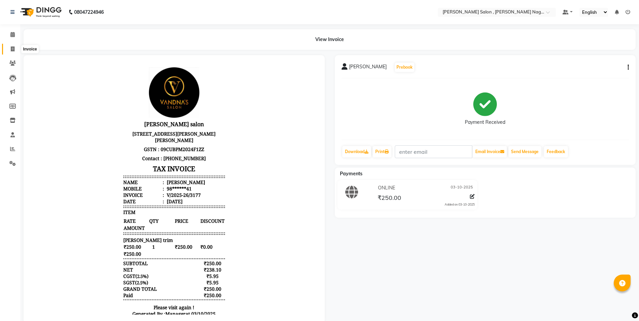
drag, startPoint x: 10, startPoint y: 47, endPoint x: 29, endPoint y: 53, distance: 19.8
click at [11, 47] on icon at bounding box center [13, 48] width 4 height 5
select select "service"
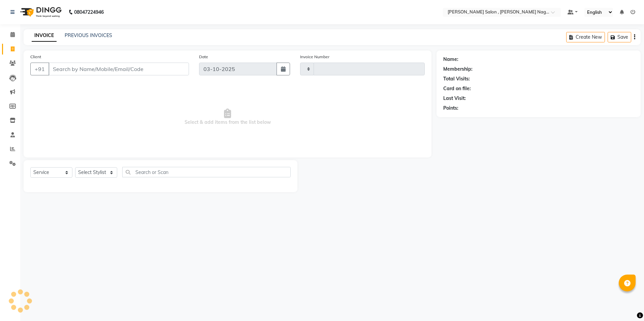
type input "3178"
select select "4120"
click at [148, 75] on input "Client" at bounding box center [119, 69] width 140 height 13
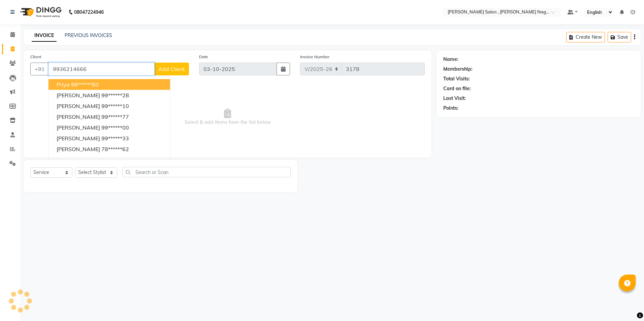
type input "9936214666"
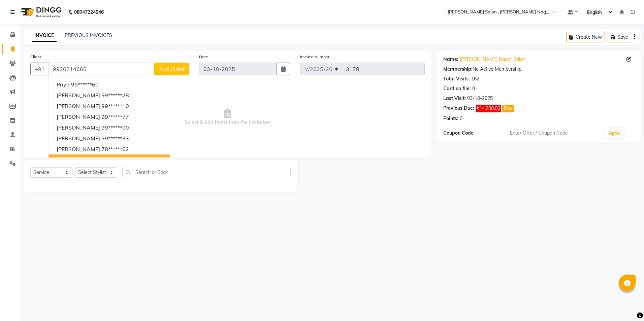
drag, startPoint x: 94, startPoint y: 165, endPoint x: 94, endPoint y: 170, distance: 4.7
click at [94, 166] on div "Select Service Product Membership Package Voucher Prepaid Gift Card Select Styl…" at bounding box center [161, 176] width 274 height 32
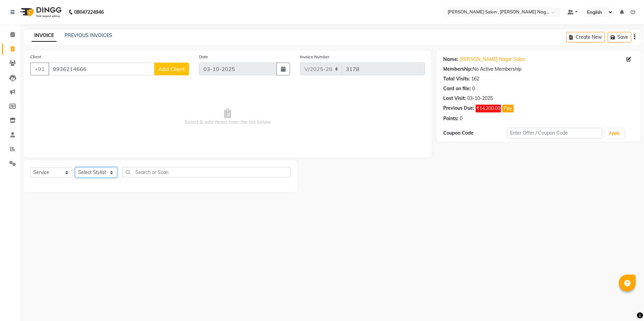
click at [94, 171] on select "Select Stylist [PERSON_NAME] [PERSON_NAME] HARSH isha pal [PERSON_NAME] [PERSON…" at bounding box center [96, 172] width 42 height 10
select select "21939"
click at [75, 167] on select "Select Stylist [PERSON_NAME] [PERSON_NAME] HARSH isha pal [PERSON_NAME] [PERSON…" at bounding box center [96, 172] width 42 height 10
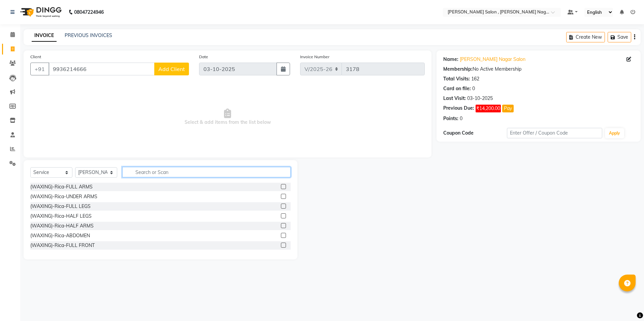
click at [144, 170] on input "text" at bounding box center [206, 172] width 168 height 10
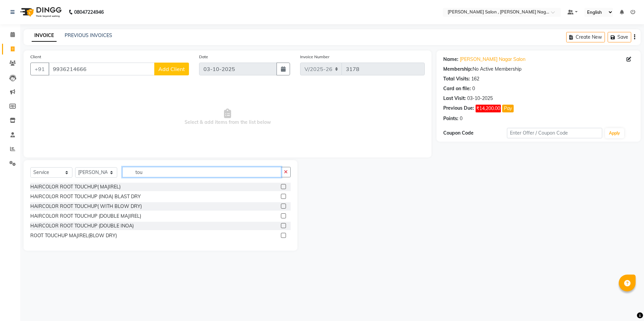
type input "tou"
click at [284, 197] on label at bounding box center [283, 196] width 5 height 5
click at [284, 197] on input "checkbox" at bounding box center [283, 197] width 4 height 4
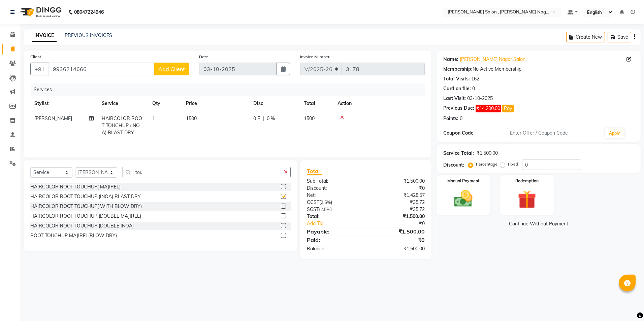
checkbox input "false"
click at [460, 195] on img at bounding box center [463, 199] width 31 height 22
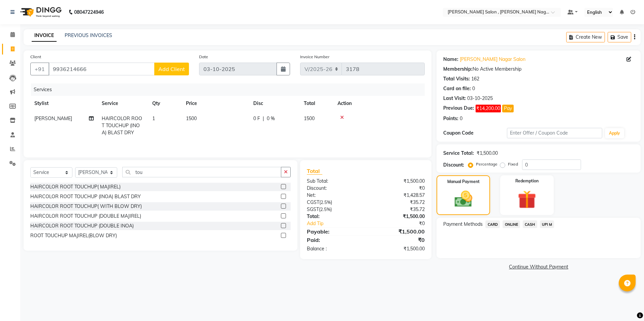
click at [532, 226] on span "CASH" at bounding box center [530, 225] width 14 height 8
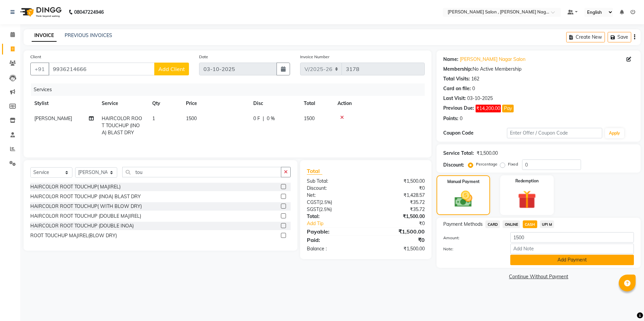
click at [530, 260] on button "Add Payment" at bounding box center [572, 260] width 124 height 10
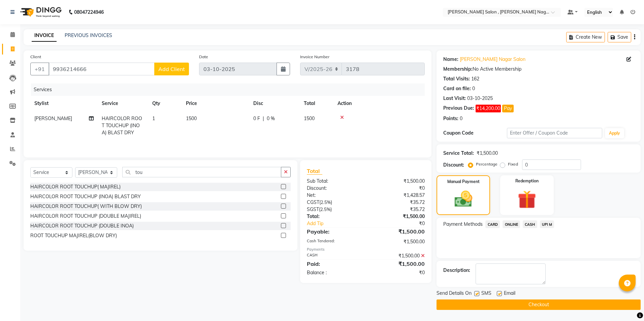
click at [478, 295] on label at bounding box center [476, 293] width 5 height 5
click at [478, 295] on input "checkbox" at bounding box center [476, 294] width 4 height 4
checkbox input "false"
click at [498, 295] on label at bounding box center [499, 293] width 5 height 5
click at [498, 295] on input "checkbox" at bounding box center [499, 294] width 4 height 4
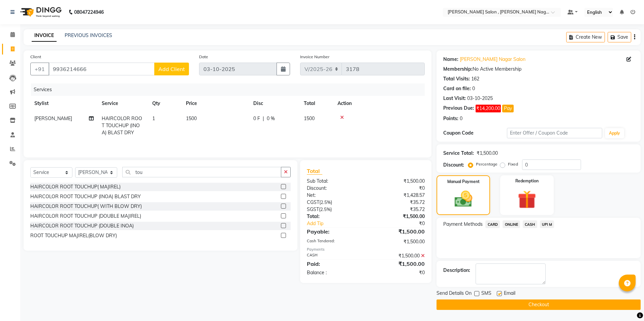
checkbox input "false"
click at [498, 304] on button "Checkout" at bounding box center [539, 305] width 204 height 10
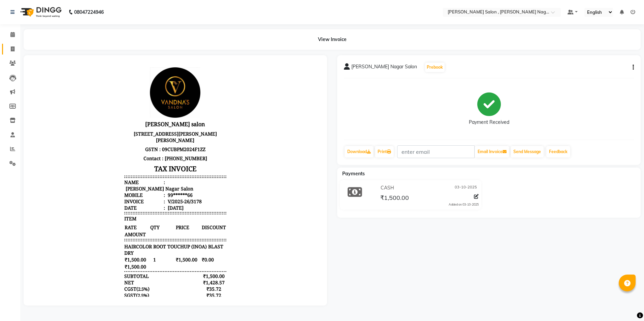
click at [15, 44] on link "Invoice" at bounding box center [10, 49] width 16 height 11
select select "service"
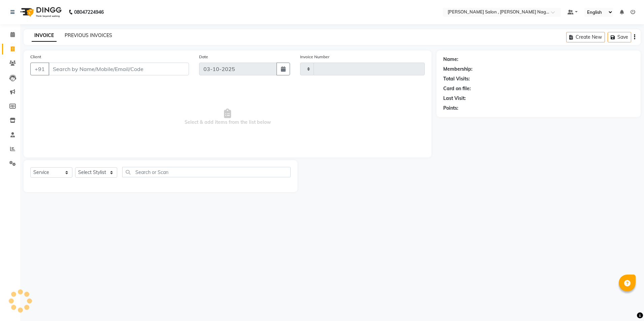
click at [87, 35] on link "PREVIOUS INVOICES" at bounding box center [89, 35] width 48 height 6
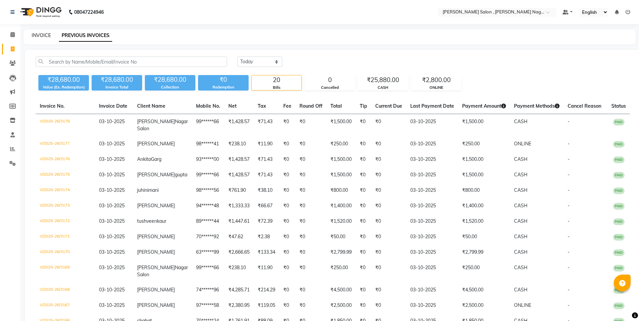
click at [45, 38] on link "INVOICE" at bounding box center [41, 35] width 19 height 6
select select "service"
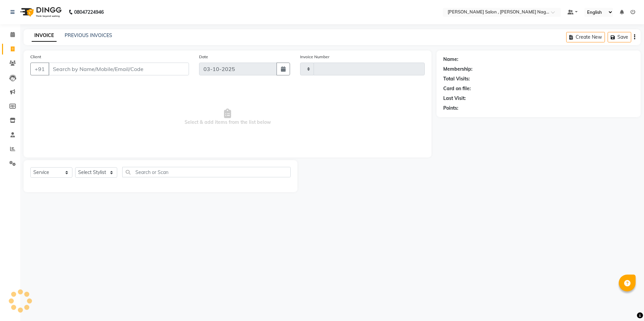
type input "3179"
select select "4120"
type input "6393763599"
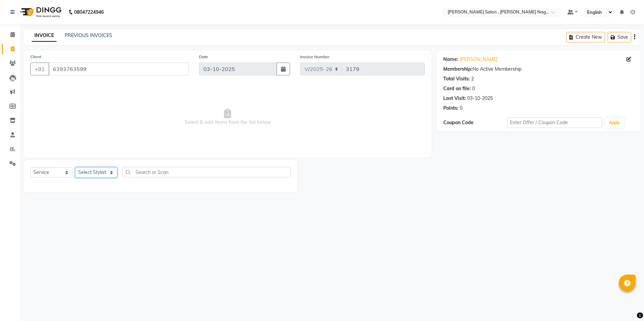
click at [89, 172] on select "Select Stylist [PERSON_NAME] [PERSON_NAME] HARSH isha pal [PERSON_NAME] [PERSON…" at bounding box center [96, 172] width 42 height 10
select select "21946"
click at [75, 167] on select "Select Stylist [PERSON_NAME] [PERSON_NAME] HARSH isha pal [PERSON_NAME] [PERSON…" at bounding box center [96, 172] width 42 height 10
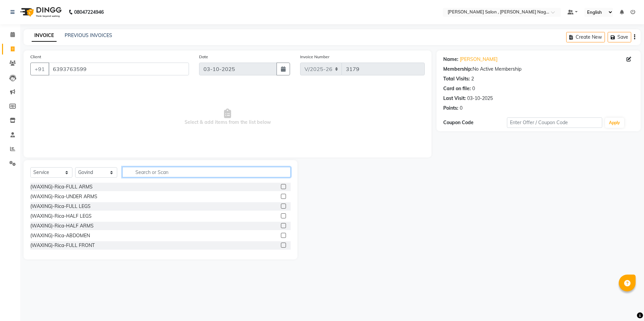
click at [151, 176] on input "text" at bounding box center [206, 172] width 168 height 10
click at [149, 167] on input "text" at bounding box center [206, 172] width 168 height 10
click at [180, 171] on input "text" at bounding box center [206, 172] width 168 height 10
click at [165, 175] on input "text" at bounding box center [206, 172] width 168 height 10
type input "nail ext"
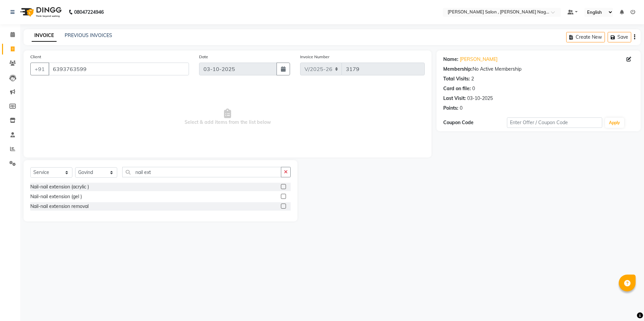
click at [282, 187] on label at bounding box center [283, 186] width 5 height 5
click at [282, 187] on input "checkbox" at bounding box center [283, 187] width 4 height 4
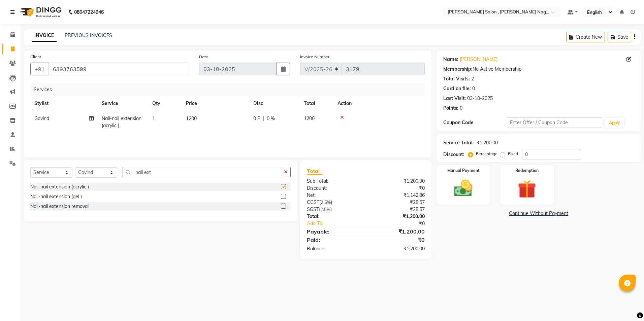
checkbox input "false"
click at [83, 169] on select "Select Stylist [PERSON_NAME] [PERSON_NAME] HARSH isha pal [PERSON_NAME] [PERSON…" at bounding box center [96, 172] width 42 height 10
click at [167, 172] on input "nail ext" at bounding box center [201, 172] width 159 height 10
click at [108, 172] on select "Select Stylist [PERSON_NAME] [PERSON_NAME] HARSH isha pal [PERSON_NAME] [PERSON…" at bounding box center [96, 172] width 42 height 10
click at [75, 167] on select "Select Stylist [PERSON_NAME] [PERSON_NAME] HARSH isha pal [PERSON_NAME] [PERSON…" at bounding box center [96, 172] width 42 height 10
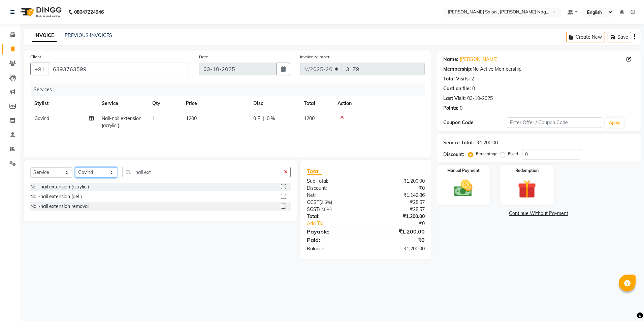
click at [103, 174] on select "Select Stylist [PERSON_NAME] [PERSON_NAME] HARSH isha pal [PERSON_NAME] [PERSON…" at bounding box center [96, 172] width 42 height 10
click at [113, 170] on select "Select Stylist [PERSON_NAME] [PERSON_NAME] HARSH isha pal [PERSON_NAME] [PERSON…" at bounding box center [96, 172] width 42 height 10
select select "33786"
click at [75, 167] on select "Select Stylist [PERSON_NAME] [PERSON_NAME] HARSH isha pal [PERSON_NAME] [PERSON…" at bounding box center [96, 172] width 42 height 10
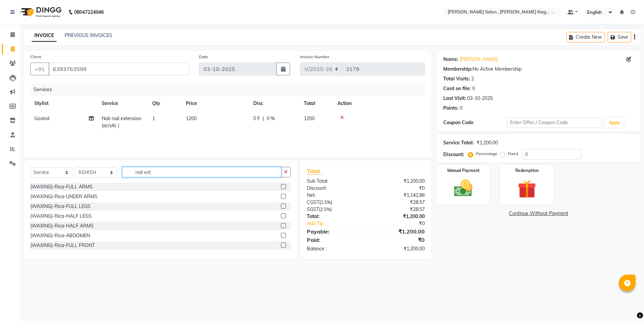
click at [179, 174] on input "nail ext" at bounding box center [201, 172] width 159 height 10
type input "n"
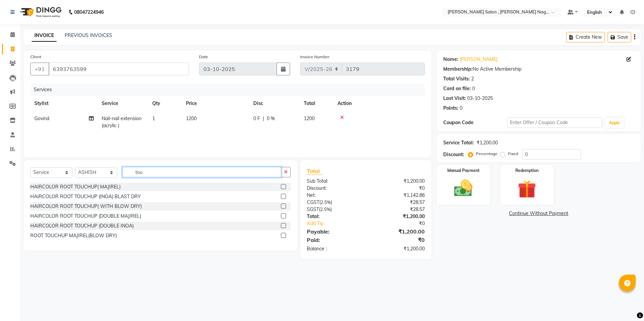
type input "tou"
click at [282, 195] on label at bounding box center [283, 196] width 5 height 5
click at [282, 195] on input "checkbox" at bounding box center [283, 197] width 4 height 4
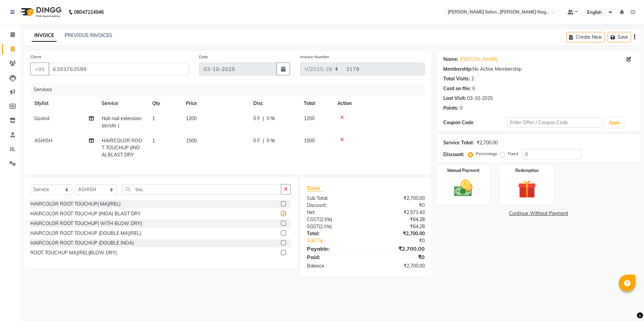
checkbox input "false"
click at [230, 200] on div "Select Service Product Membership Package Voucher Prepaid Gift Card Select Styl…" at bounding box center [160, 192] width 260 height 16
click at [230, 195] on input "tou" at bounding box center [201, 189] width 159 height 10
type input "t"
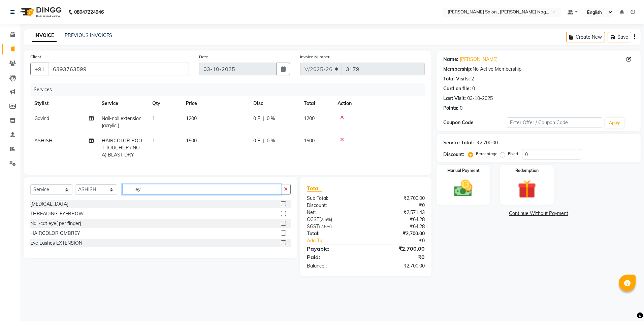
type input "ey"
click at [285, 216] on label at bounding box center [283, 213] width 5 height 5
click at [285, 216] on input "checkbox" at bounding box center [283, 214] width 4 height 4
checkbox input "true"
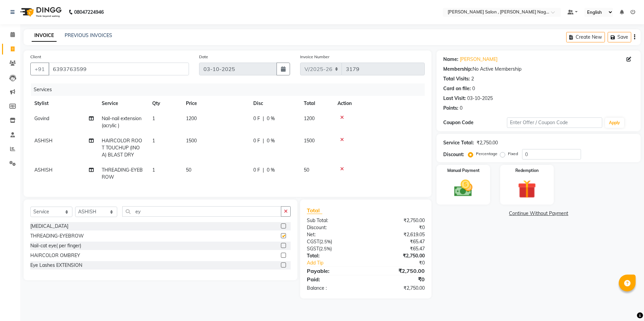
click at [285, 217] on button "button" at bounding box center [286, 212] width 10 height 10
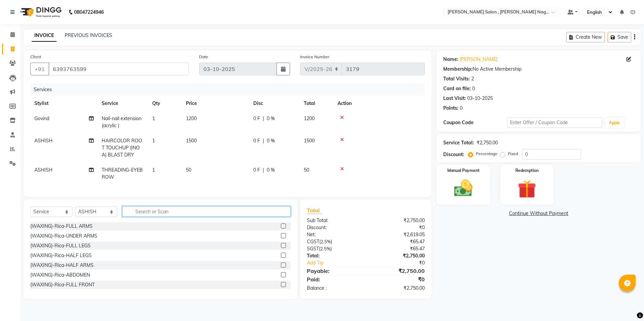
checkbox input "false"
drag, startPoint x: 196, startPoint y: 222, endPoint x: 197, endPoint y: 217, distance: 5.2
click at [197, 220] on div "Select Service Product Membership Package Voucher Prepaid Gift Card Select Styl…" at bounding box center [160, 215] width 260 height 16
click at [197, 217] on input "text" at bounding box center [206, 212] width 168 height 10
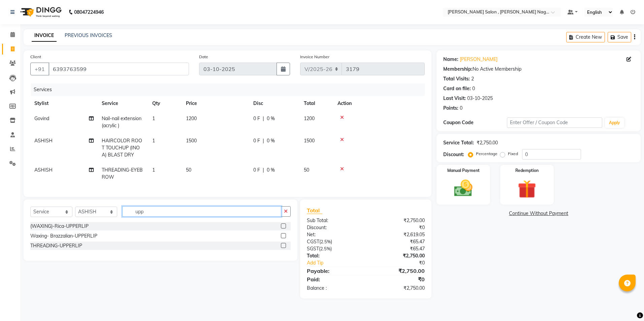
type input "upp"
click at [284, 248] on label at bounding box center [283, 245] width 5 height 5
click at [284, 248] on input "checkbox" at bounding box center [283, 246] width 4 height 4
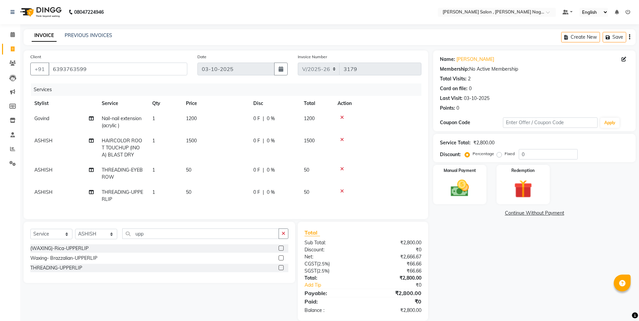
checkbox input "false"
click at [197, 232] on div "Select Service Product Membership Package Voucher Prepaid Gift Card Select Styl…" at bounding box center [160, 252] width 272 height 61
click at [195, 239] on input "upp" at bounding box center [200, 234] width 157 height 10
type input "u"
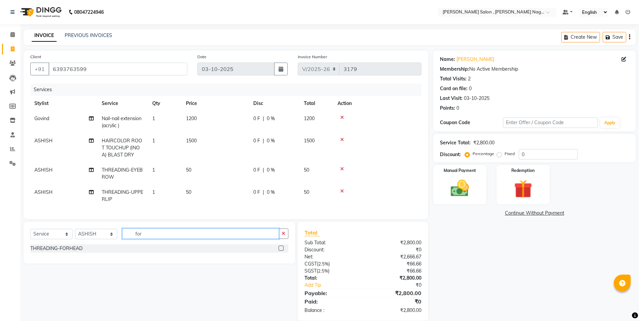
type input "for"
click at [280, 251] on label at bounding box center [281, 248] width 5 height 5
click at [280, 251] on input "checkbox" at bounding box center [281, 249] width 4 height 4
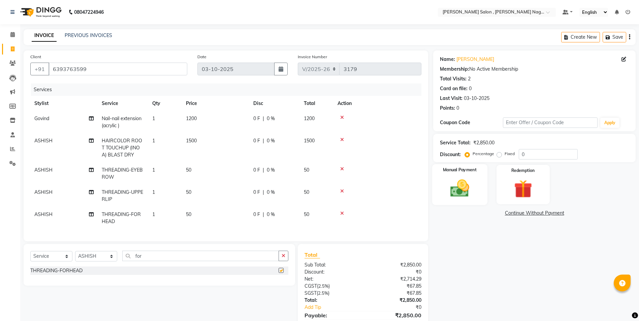
checkbox input "false"
click at [69, 37] on link "PREVIOUS INVOICES" at bounding box center [89, 35] width 48 height 6
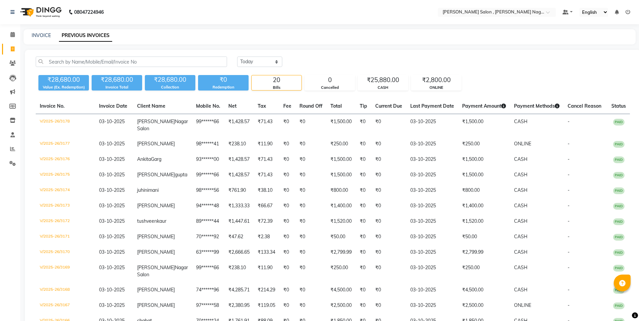
click at [34, 32] on div "INVOICE PREVIOUS INVOICES" at bounding box center [330, 36] width 612 height 15
click at [31, 34] on div "INVOICE PREVIOUS INVOICES" at bounding box center [326, 35] width 604 height 7
click at [30, 34] on div "INVOICE PREVIOUS INVOICES" at bounding box center [326, 35] width 604 height 7
click at [43, 36] on link "INVOICE" at bounding box center [41, 35] width 19 height 6
select select "service"
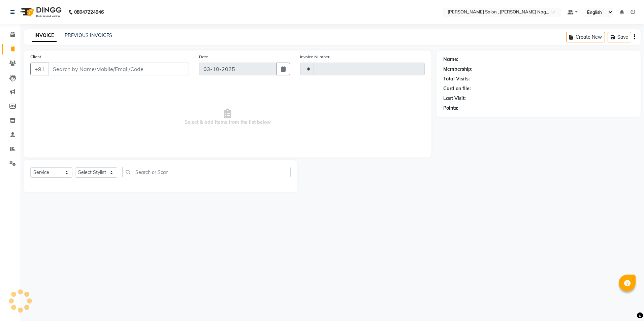
type input "3179"
select select "4120"
click at [89, 63] on input "Client" at bounding box center [119, 69] width 140 height 13
click at [89, 65] on input "Client" at bounding box center [119, 69] width 140 height 13
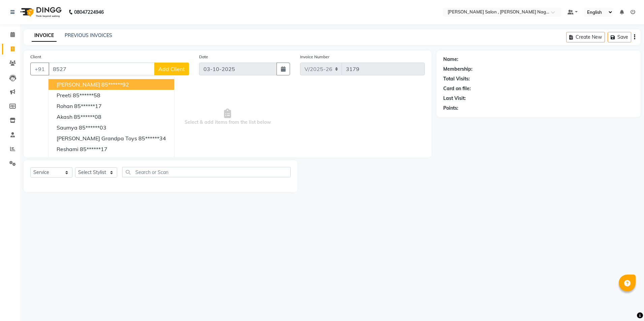
drag, startPoint x: 89, startPoint y: 71, endPoint x: 166, endPoint y: 144, distance: 105.8
click at [86, 75] on div "+91 8527 [PERSON_NAME] 85******92 preeti 85******58 rohan 85******17 akash 85**…" at bounding box center [109, 69] width 159 height 13
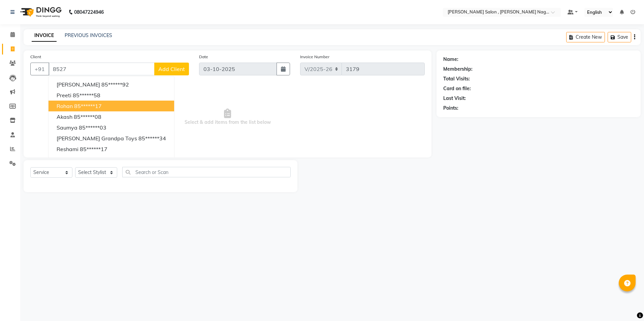
click at [129, 75] on input "8527" at bounding box center [102, 69] width 106 height 13
click at [129, 68] on input "8527" at bounding box center [102, 69] width 106 height 13
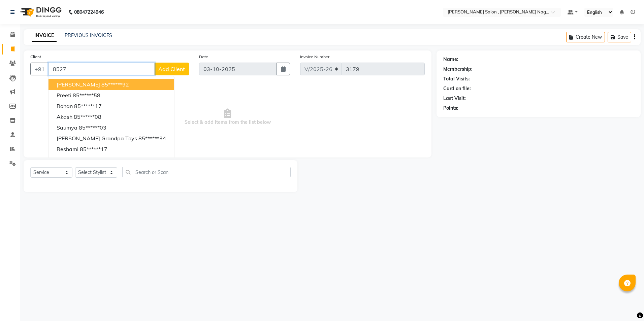
click at [83, 73] on input "8527" at bounding box center [102, 69] width 106 height 13
click at [124, 66] on input "8527" at bounding box center [102, 69] width 106 height 13
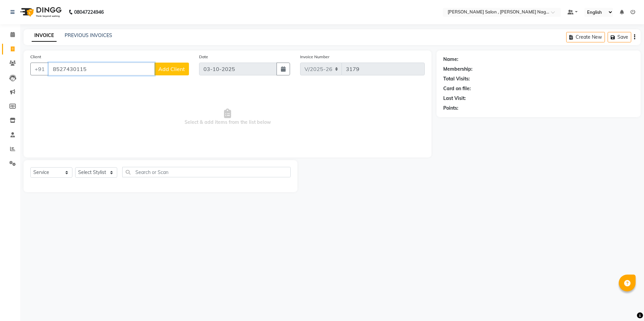
type input "8527430115"
click at [160, 74] on button "Add Client" at bounding box center [171, 69] width 35 height 13
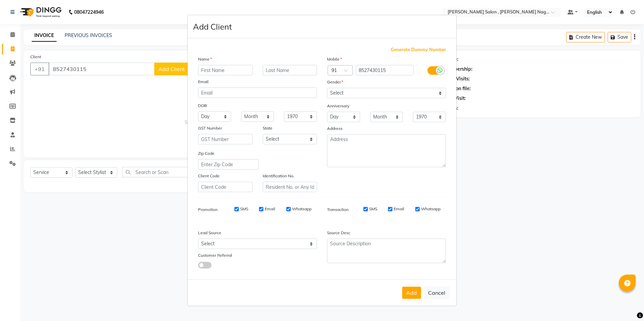
click at [202, 64] on div "Name" at bounding box center [204, 60] width 22 height 9
click at [211, 71] on input "text" at bounding box center [225, 70] width 55 height 10
type input "debo"
click at [376, 91] on select "Select [DEMOGRAPHIC_DATA] [DEMOGRAPHIC_DATA] Other Prefer Not To Say" at bounding box center [386, 93] width 119 height 10
select select "[DEMOGRAPHIC_DATA]"
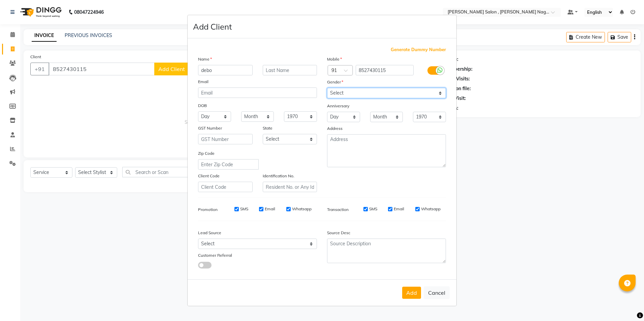
click at [327, 88] on select "Select [DEMOGRAPHIC_DATA] [DEMOGRAPHIC_DATA] Other Prefer Not To Say" at bounding box center [386, 93] width 119 height 10
click at [417, 293] on button "Add" at bounding box center [411, 293] width 19 height 12
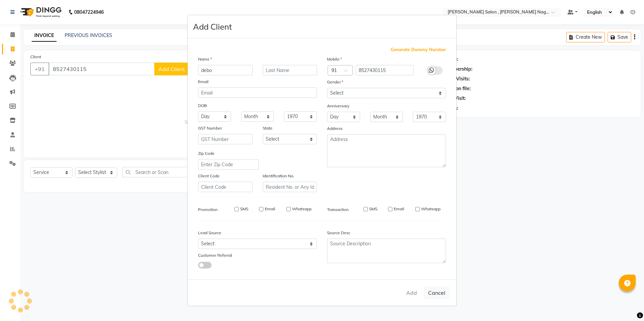
type input "85******15"
select select
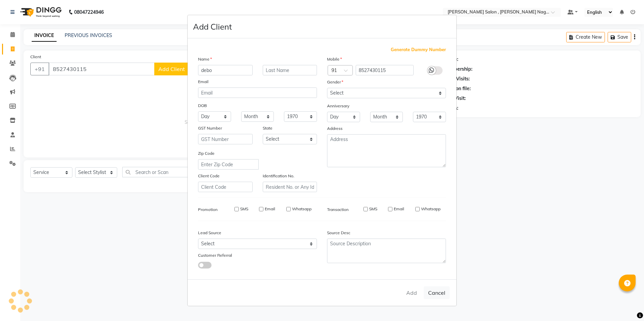
select select
checkbox input "false"
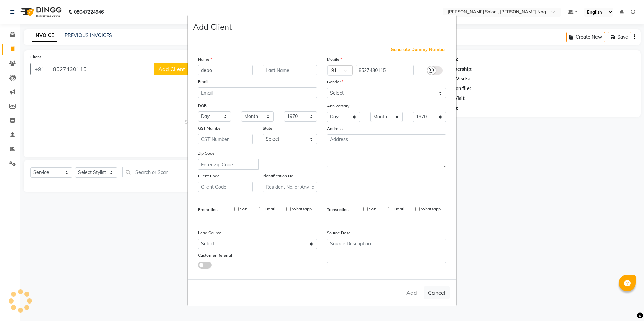
checkbox input "false"
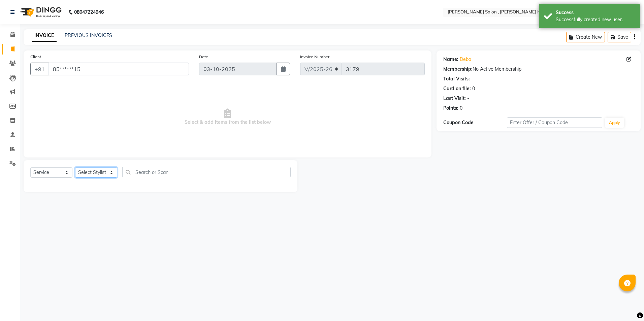
click at [91, 174] on select "Select Stylist [PERSON_NAME] [PERSON_NAME] HARSH isha pal [PERSON_NAME] [PERSON…" at bounding box center [96, 172] width 42 height 10
select select "22588"
click at [75, 167] on select "Select Stylist [PERSON_NAME] [PERSON_NAME] HARSH isha pal [PERSON_NAME] [PERSON…" at bounding box center [96, 172] width 42 height 10
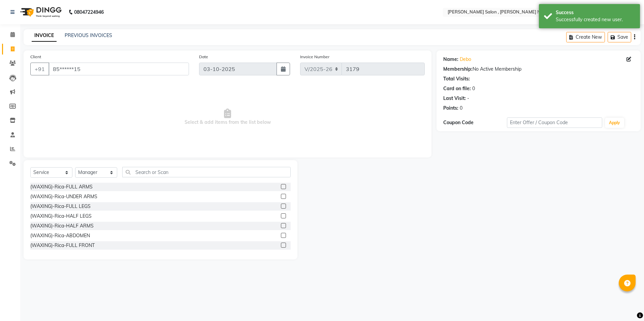
click at [191, 178] on div "Select Service Product Membership Package Voucher Prepaid Gift Card Select Styl…" at bounding box center [160, 175] width 260 height 16
click at [191, 171] on input "text" at bounding box center [206, 172] width 168 height 10
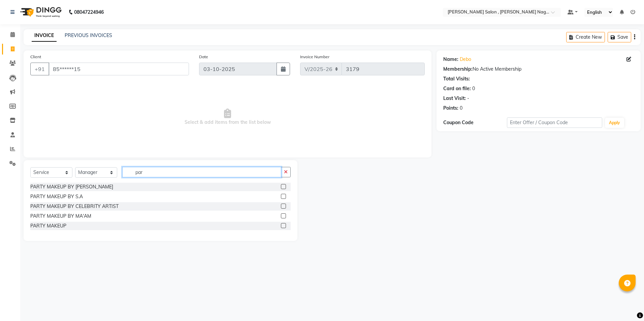
type input "par"
drag, startPoint x: 285, startPoint y: 184, endPoint x: 284, endPoint y: 188, distance: 4.1
click at [284, 188] on label at bounding box center [283, 186] width 5 height 5
click at [284, 188] on input "checkbox" at bounding box center [283, 187] width 4 height 4
click at [284, 188] on label at bounding box center [283, 186] width 5 height 5
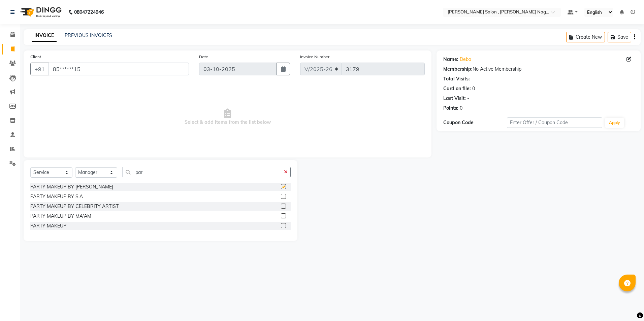
click at [284, 188] on input "checkbox" at bounding box center [283, 187] width 4 height 4
checkbox input "false"
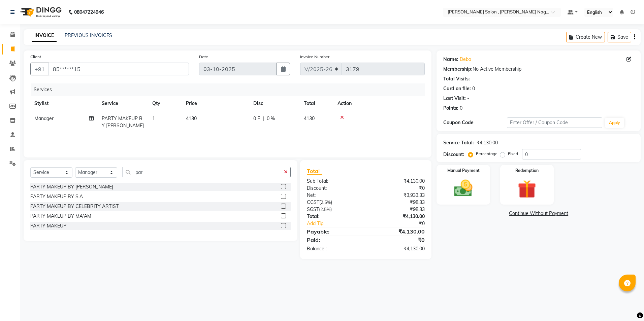
click at [508, 154] on label "Fixed" at bounding box center [513, 154] width 10 height 6
click at [502, 154] on input "Fixed" at bounding box center [504, 154] width 5 height 5
radio input "true"
click at [524, 149] on div "Service Total: ₹4,130.00 Discount: Percentage Fixed 0" at bounding box center [538, 148] width 191 height 23
click at [540, 153] on input "0" at bounding box center [551, 154] width 59 height 10
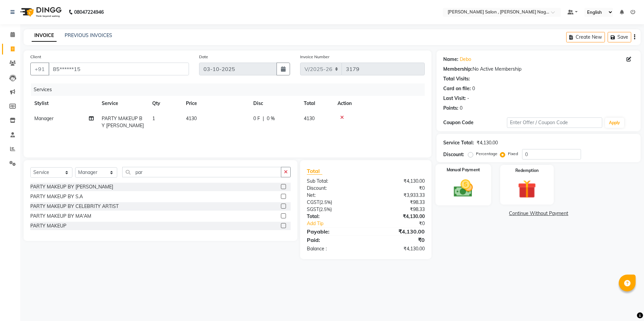
drag, startPoint x: 471, startPoint y: 180, endPoint x: 472, endPoint y: 186, distance: 6.1
click at [471, 181] on img at bounding box center [463, 189] width 31 height 22
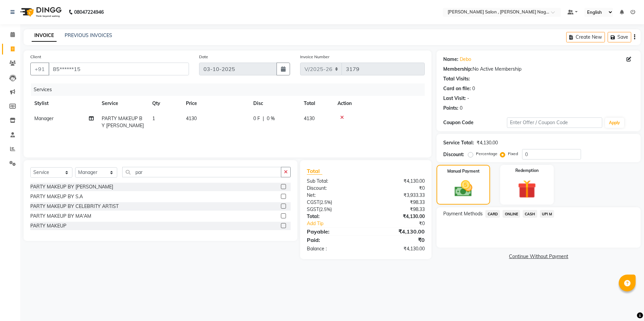
click at [508, 215] on span "ONLINE" at bounding box center [512, 214] width 18 height 8
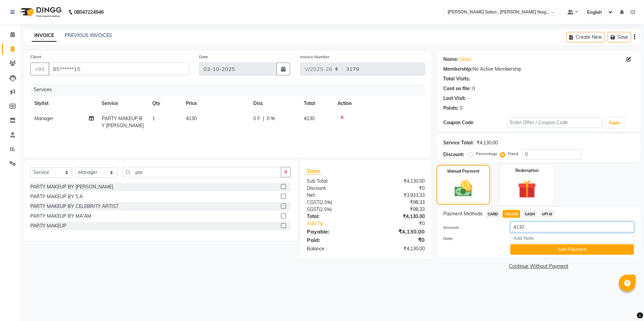
click at [535, 229] on input "4130" at bounding box center [572, 227] width 124 height 10
type input "4"
type input "1000"
click at [530, 252] on button "Add Payment" at bounding box center [572, 250] width 124 height 10
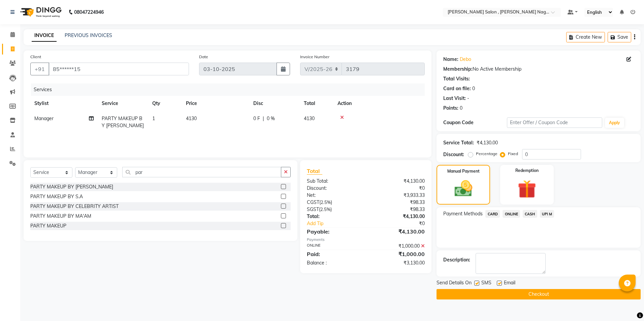
click at [478, 285] on label at bounding box center [476, 283] width 5 height 5
click at [478, 285] on input "checkbox" at bounding box center [476, 284] width 4 height 4
checkbox input "false"
click at [501, 282] on label at bounding box center [499, 283] width 5 height 5
click at [501, 282] on input "checkbox" at bounding box center [499, 284] width 4 height 4
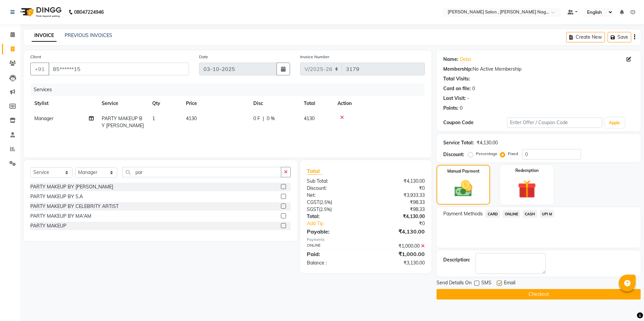
checkbox input "false"
click at [498, 292] on button "Checkout" at bounding box center [539, 294] width 204 height 10
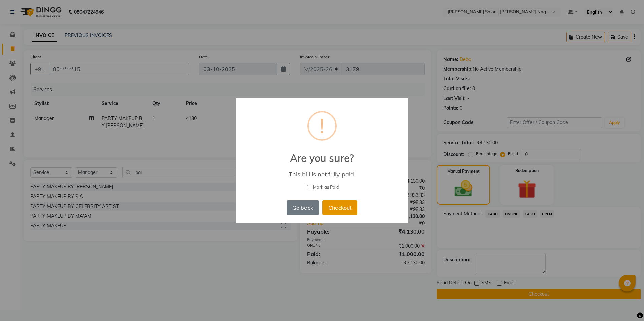
click at [336, 207] on button "Checkout" at bounding box center [339, 207] width 35 height 15
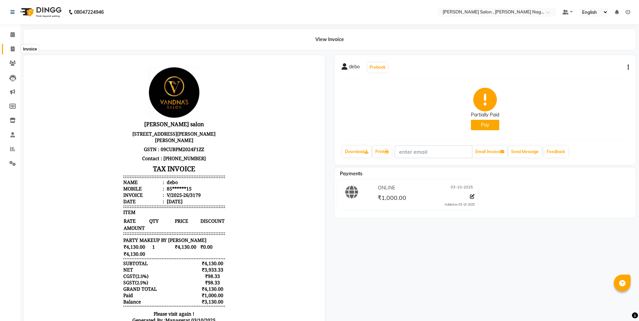
click at [13, 51] on icon at bounding box center [13, 48] width 4 height 5
select select "service"
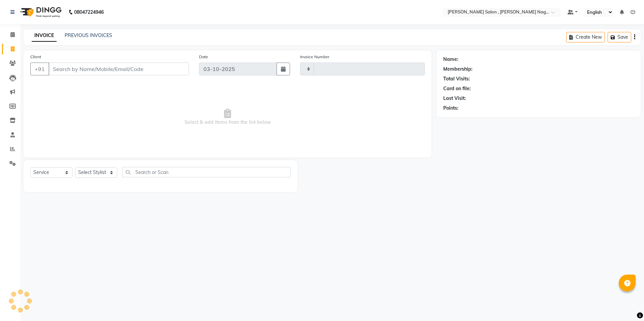
type input "3180"
select select "4120"
click at [85, 73] on input "Client" at bounding box center [119, 69] width 140 height 13
type input "9235451595"
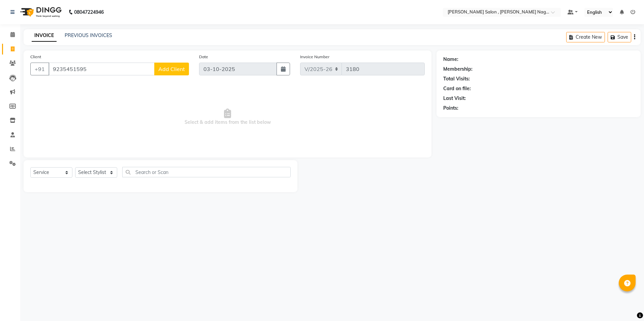
click at [163, 70] on span "Add Client" at bounding box center [171, 69] width 27 height 7
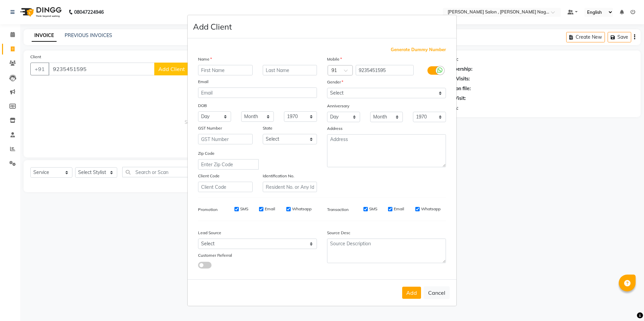
click at [214, 69] on input "text" at bounding box center [225, 70] width 55 height 10
type input "richa"
click at [358, 96] on select "Select [DEMOGRAPHIC_DATA] [DEMOGRAPHIC_DATA] Other Prefer Not To Say" at bounding box center [386, 93] width 119 height 10
select select "[DEMOGRAPHIC_DATA]"
click at [327, 88] on select "Select [DEMOGRAPHIC_DATA] [DEMOGRAPHIC_DATA] Other Prefer Not To Say" at bounding box center [386, 93] width 119 height 10
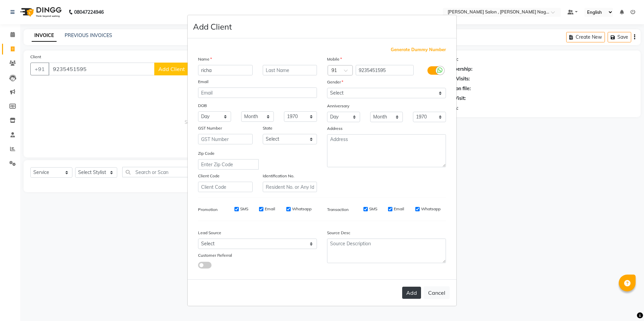
click at [406, 291] on button "Add" at bounding box center [411, 293] width 19 height 12
type input "92******95"
select select
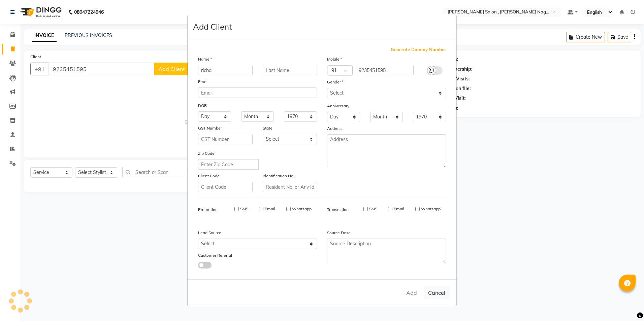
select select
checkbox input "false"
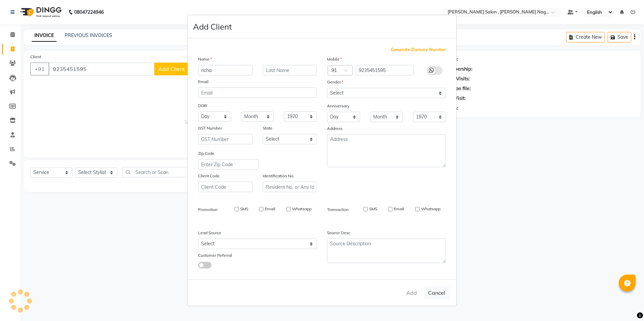
checkbox input "false"
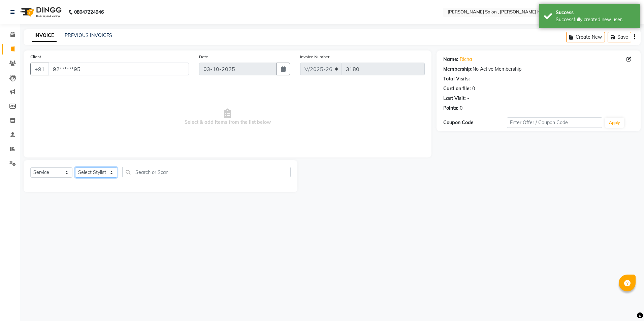
click at [95, 173] on select "Select Stylist [PERSON_NAME] [PERSON_NAME] HARSH isha pal [PERSON_NAME] [PERSON…" at bounding box center [96, 172] width 42 height 10
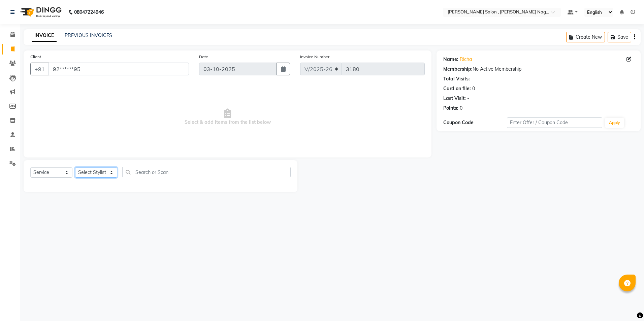
select select "22588"
click at [75, 167] on select "Select Stylist [PERSON_NAME] [PERSON_NAME] HARSH isha pal [PERSON_NAME] [PERSON…" at bounding box center [96, 172] width 42 height 10
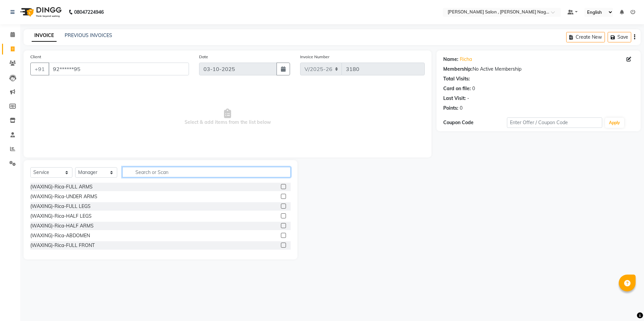
click at [146, 170] on input "text" at bounding box center [206, 172] width 168 height 10
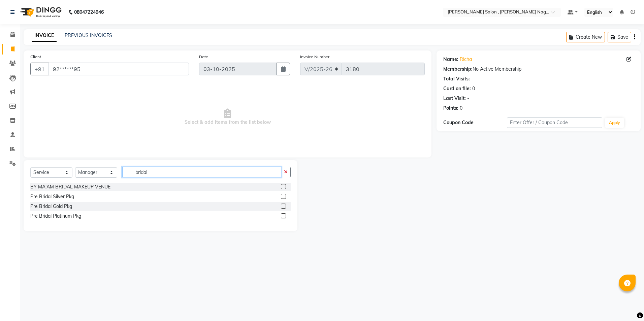
click at [174, 169] on input "bridal" at bounding box center [201, 172] width 159 height 10
type input "bride"
click at [282, 215] on label at bounding box center [283, 216] width 5 height 5
click at [282, 215] on input "checkbox" at bounding box center [283, 216] width 4 height 4
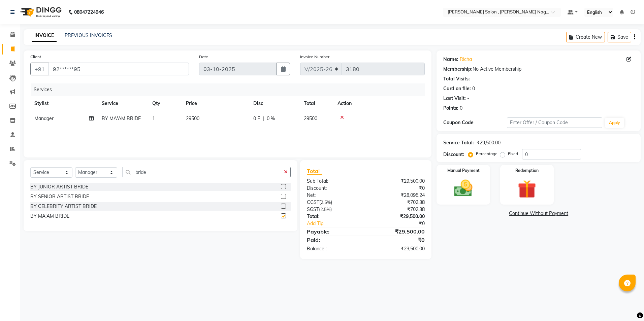
checkbox input "false"
click at [156, 174] on input "bride" at bounding box center [201, 172] width 159 height 10
type input "b"
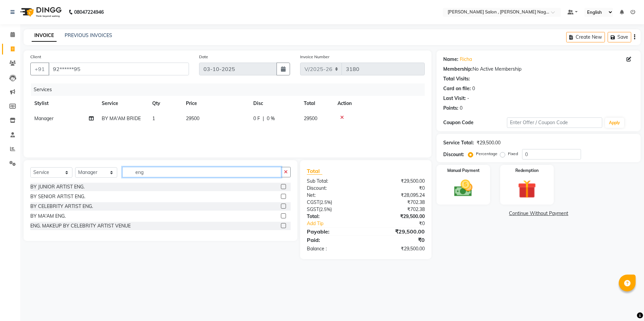
type input "eng"
click at [282, 215] on label at bounding box center [283, 216] width 5 height 5
click at [282, 215] on input "checkbox" at bounding box center [283, 216] width 4 height 4
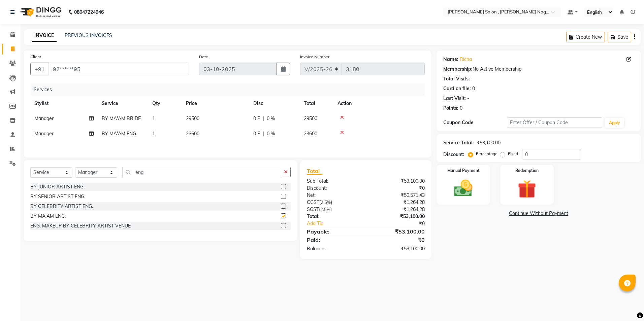
checkbox input "false"
click at [508, 155] on label "Fixed" at bounding box center [513, 154] width 10 height 6
click at [503, 155] on input "Fixed" at bounding box center [504, 154] width 5 height 5
radio input "true"
click at [539, 159] on input "0" at bounding box center [551, 154] width 59 height 10
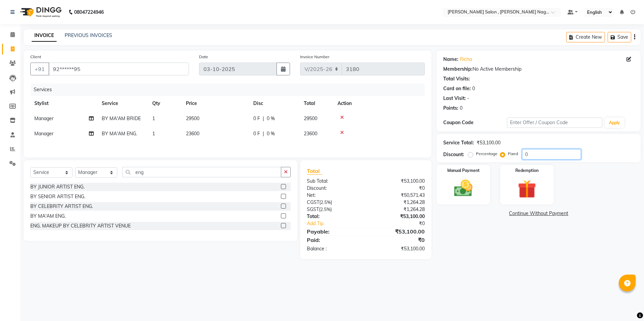
click at [539, 159] on input "0" at bounding box center [551, 154] width 59 height 10
type input "0"
type input "1"
type input "9"
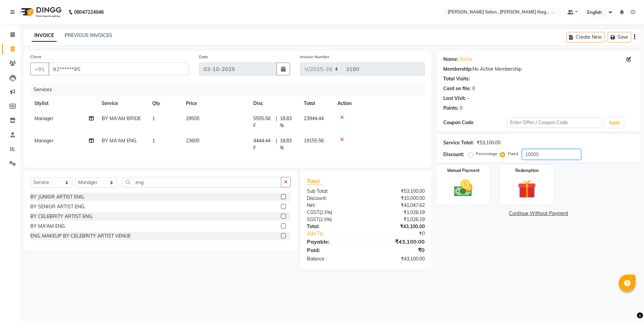
click at [534, 154] on input "10000" at bounding box center [551, 154] width 59 height 10
type input "10100"
click at [477, 183] on img at bounding box center [463, 189] width 31 height 22
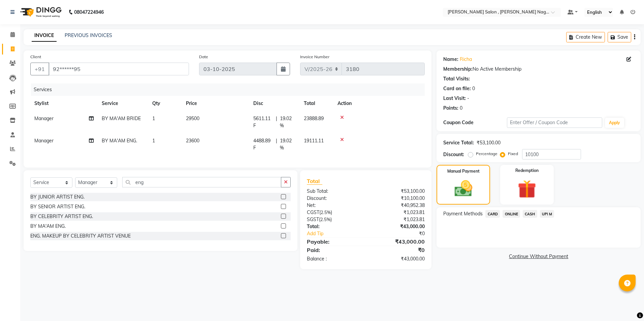
click at [534, 213] on span "CASH" at bounding box center [530, 214] width 14 height 8
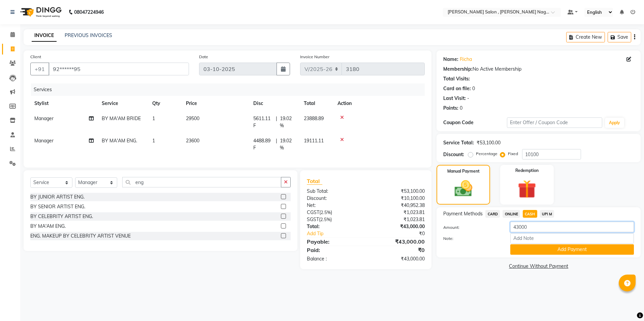
click at [548, 231] on input "43000" at bounding box center [572, 227] width 124 height 10
type input "4"
type input "2000"
click at [527, 246] on button "Add Payment" at bounding box center [572, 250] width 124 height 10
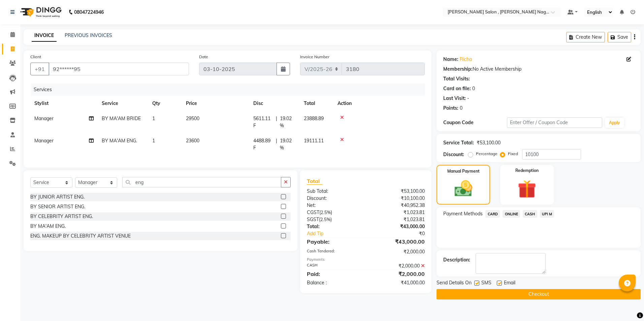
click at [476, 282] on label at bounding box center [476, 283] width 5 height 5
click at [476, 282] on input "checkbox" at bounding box center [476, 284] width 4 height 4
click at [498, 284] on label at bounding box center [499, 283] width 5 height 5
click at [498, 284] on input "checkbox" at bounding box center [499, 284] width 4 height 4
click at [497, 293] on button "Checkout" at bounding box center [539, 294] width 204 height 10
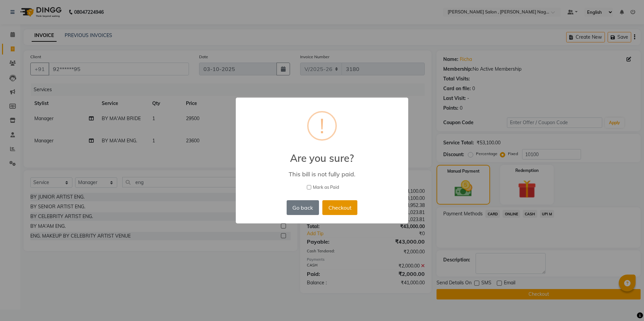
click at [343, 212] on button "Checkout" at bounding box center [339, 207] width 35 height 15
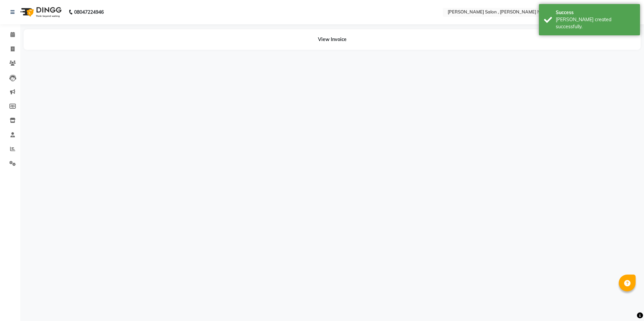
click at [244, 219] on div "08047224946 Select Location × [PERSON_NAME] Salon , [PERSON_NAME] Nagar Default…" at bounding box center [322, 160] width 644 height 321
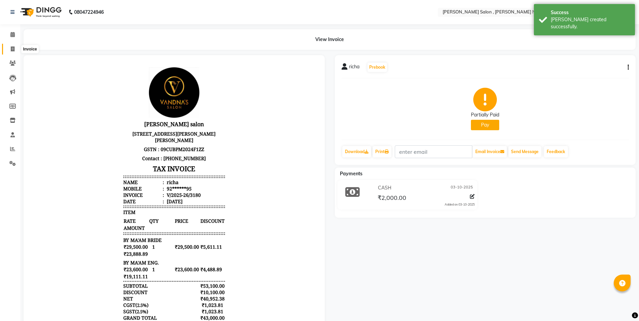
click at [12, 45] on span at bounding box center [13, 49] width 12 height 8
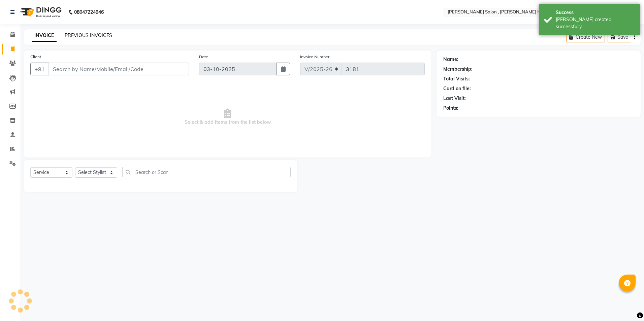
click at [101, 34] on link "PREVIOUS INVOICES" at bounding box center [89, 35] width 48 height 6
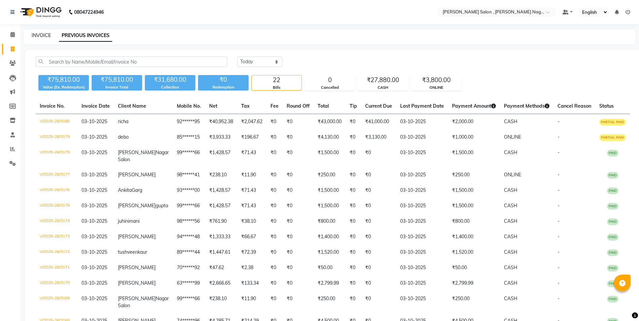
click at [48, 35] on link "INVOICE" at bounding box center [41, 35] width 19 height 6
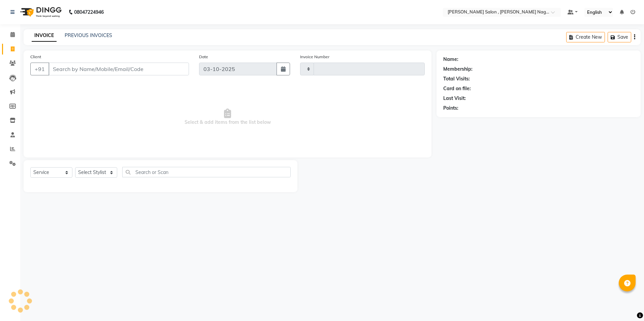
click at [86, 73] on input "Client" at bounding box center [119, 69] width 140 height 13
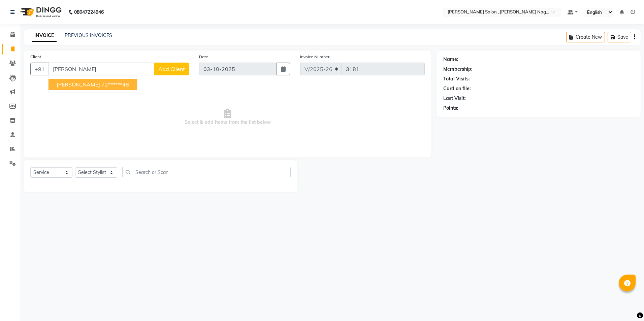
click at [80, 83] on span "[PERSON_NAME]" at bounding box center [78, 84] width 43 height 7
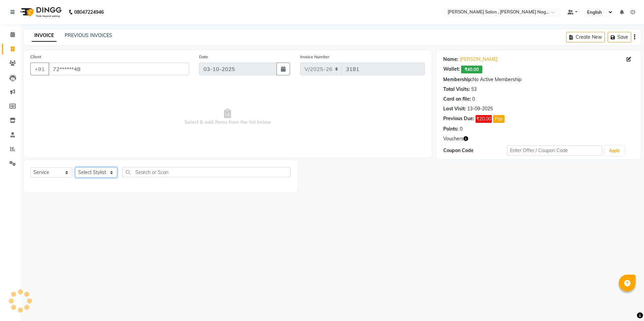
click at [102, 174] on select "Select Stylist [PERSON_NAME] [PERSON_NAME] HARSH isha pal [PERSON_NAME] [PERSON…" at bounding box center [96, 172] width 42 height 10
click at [75, 167] on select "Select Stylist [PERSON_NAME] [PERSON_NAME] HARSH isha pal [PERSON_NAME] [PERSON…" at bounding box center [96, 172] width 42 height 10
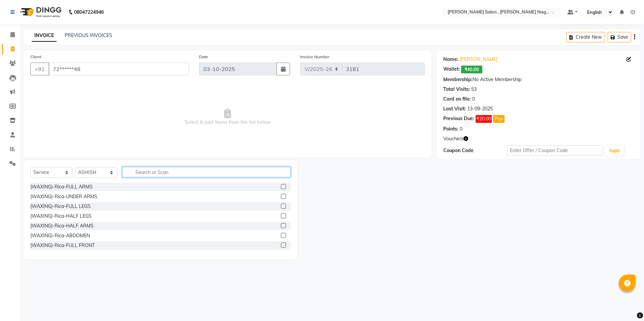
click at [134, 171] on input "text" at bounding box center [206, 172] width 168 height 10
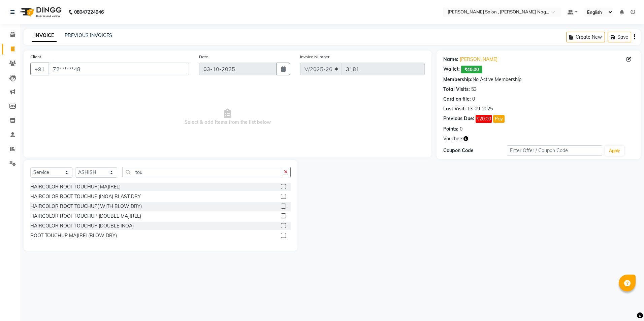
click at [281, 196] on label at bounding box center [283, 196] width 5 height 5
click at [281, 196] on input "checkbox" at bounding box center [283, 197] width 4 height 4
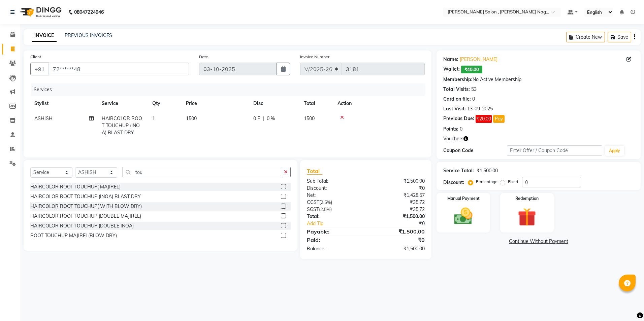
click at [281, 198] on label at bounding box center [283, 196] width 5 height 5
click at [281, 198] on input "checkbox" at bounding box center [283, 197] width 4 height 4
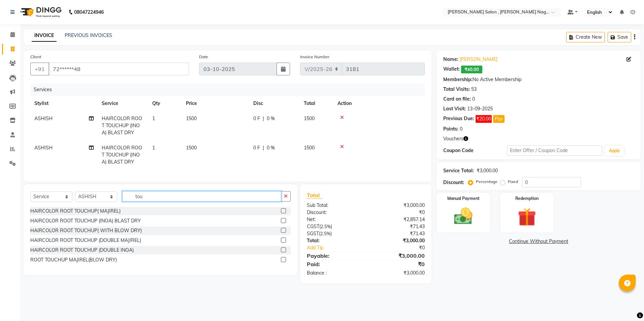
click at [201, 197] on input "tou" at bounding box center [201, 196] width 159 height 10
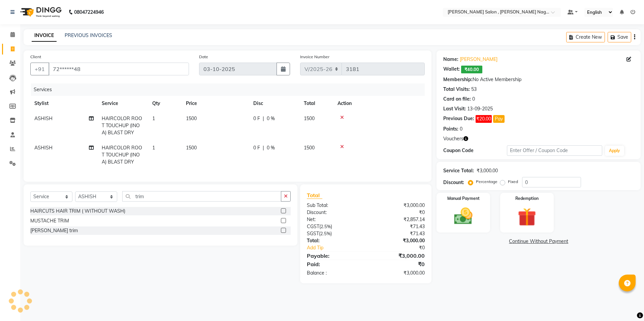
click at [283, 214] on label at bounding box center [283, 211] width 5 height 5
click at [283, 214] on input "checkbox" at bounding box center [283, 211] width 4 height 4
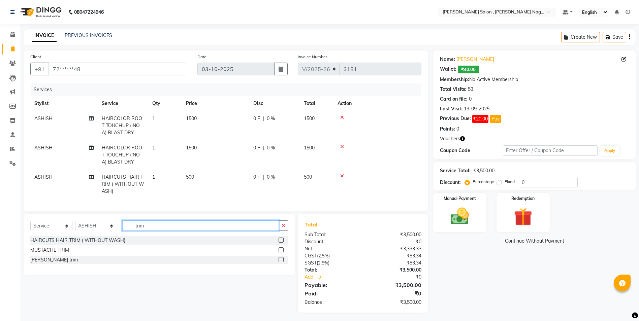
click at [168, 226] on input "trim" at bounding box center [200, 226] width 157 height 10
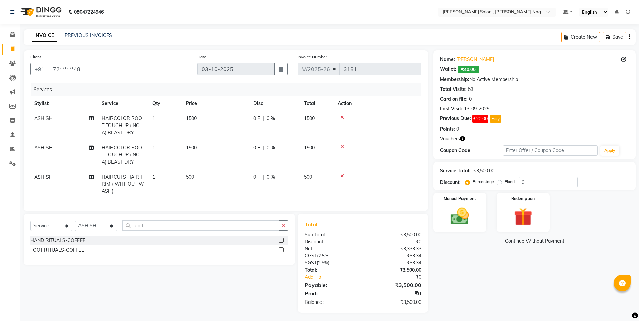
click at [280, 253] on label at bounding box center [281, 250] width 5 height 5
click at [280, 253] on input "checkbox" at bounding box center [281, 250] width 4 height 4
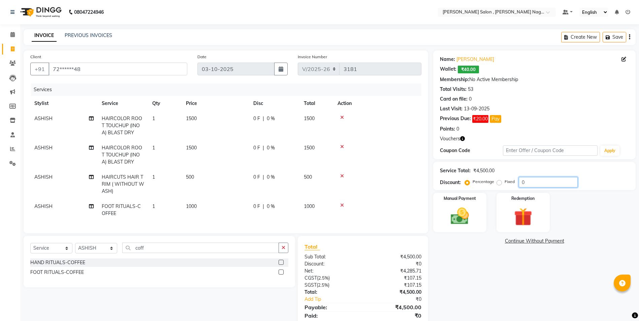
click at [556, 181] on input "0" at bounding box center [548, 182] width 59 height 10
click at [485, 215] on div "Manual Payment" at bounding box center [459, 212] width 55 height 41
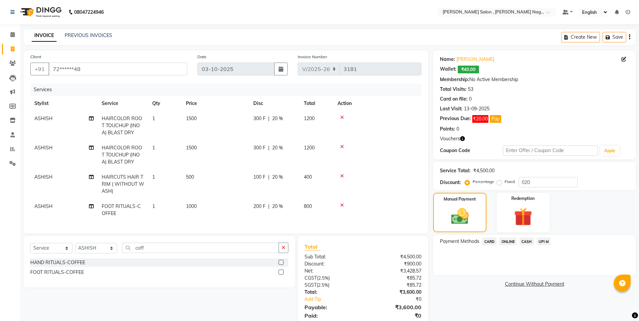
click at [527, 240] on span "CASH" at bounding box center [527, 242] width 14 height 8
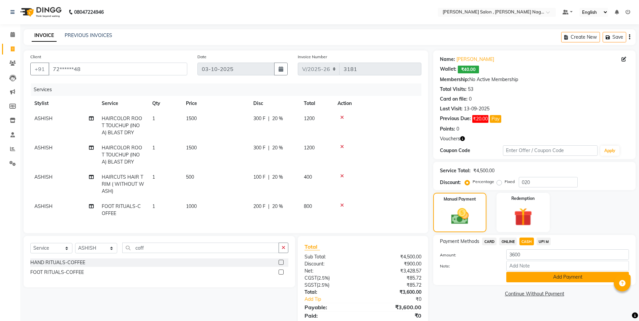
click at [520, 277] on button "Add Payment" at bounding box center [567, 277] width 123 height 10
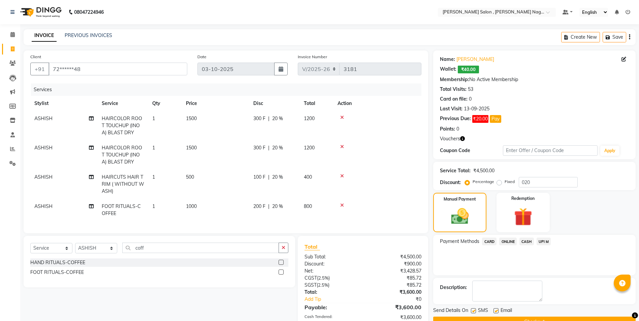
click at [475, 309] on label at bounding box center [473, 311] width 5 height 5
click at [475, 309] on input "checkbox" at bounding box center [473, 311] width 4 height 4
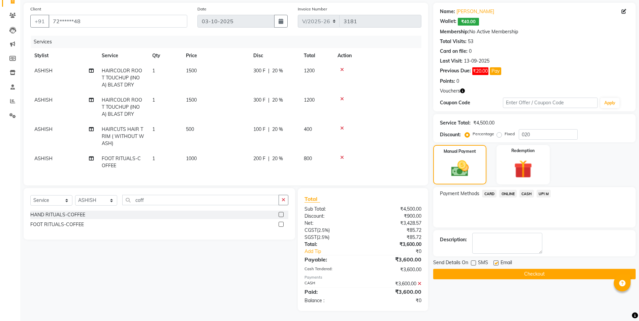
click at [496, 261] on label at bounding box center [496, 263] width 5 height 5
click at [496, 261] on input "checkbox" at bounding box center [496, 263] width 4 height 4
click at [497, 271] on button "Checkout" at bounding box center [534, 274] width 202 height 10
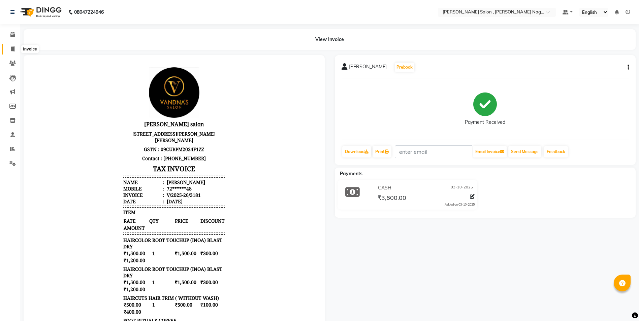
click at [15, 47] on span at bounding box center [13, 49] width 12 height 8
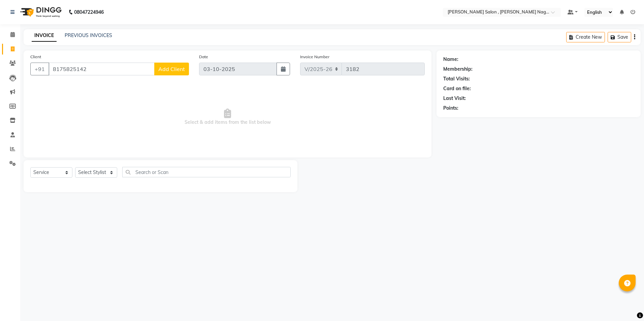
click at [161, 74] on button "Add Client" at bounding box center [171, 69] width 35 height 13
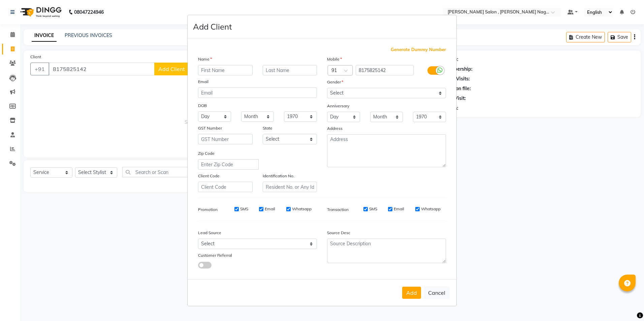
click at [209, 69] on input "text" at bounding box center [225, 70] width 55 height 10
click at [395, 93] on select "Select [DEMOGRAPHIC_DATA] [DEMOGRAPHIC_DATA] Other Prefer Not To Say" at bounding box center [386, 93] width 119 height 10
click at [327, 88] on select "Select [DEMOGRAPHIC_DATA] [DEMOGRAPHIC_DATA] Other Prefer Not To Say" at bounding box center [386, 93] width 119 height 10
click at [411, 289] on button "Add" at bounding box center [411, 293] width 19 height 12
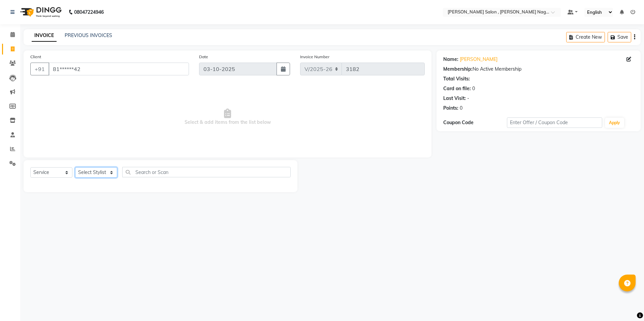
click at [109, 174] on select "Select Stylist [PERSON_NAME] [PERSON_NAME] HARSH isha pal [PERSON_NAME] [PERSON…" at bounding box center [96, 172] width 42 height 10
click at [75, 167] on select "Select Stylist [PERSON_NAME] [PERSON_NAME] HARSH isha pal [PERSON_NAME] [PERSON…" at bounding box center [96, 172] width 42 height 10
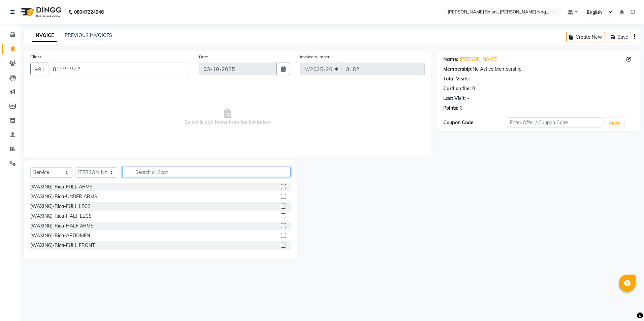
click at [140, 167] on input "text" at bounding box center [206, 172] width 168 height 10
click at [162, 174] on input "text" at bounding box center [206, 172] width 168 height 10
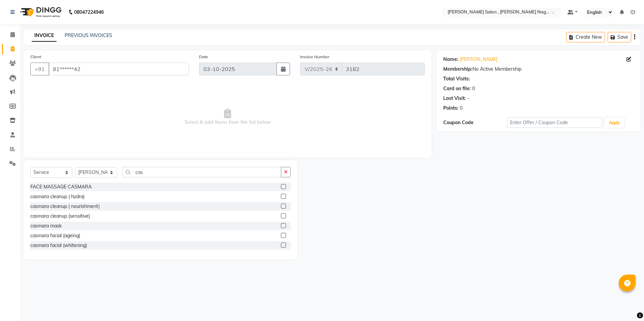
click at [281, 246] on label at bounding box center [283, 245] width 5 height 5
click at [281, 246] on input "checkbox" at bounding box center [283, 246] width 4 height 4
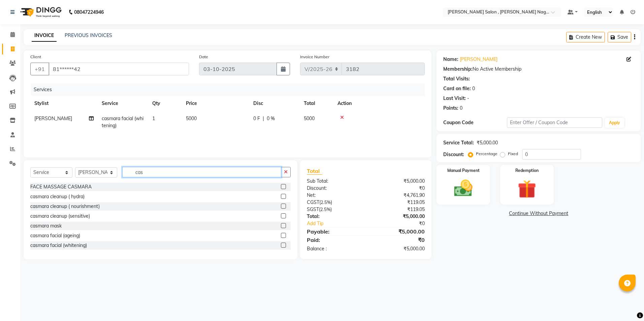
click at [164, 175] on input "cas" at bounding box center [201, 172] width 159 height 10
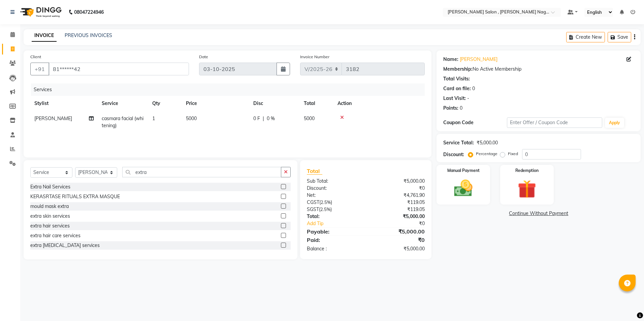
click at [281, 247] on label at bounding box center [283, 245] width 5 height 5
click at [281, 247] on input "checkbox" at bounding box center [283, 246] width 4 height 4
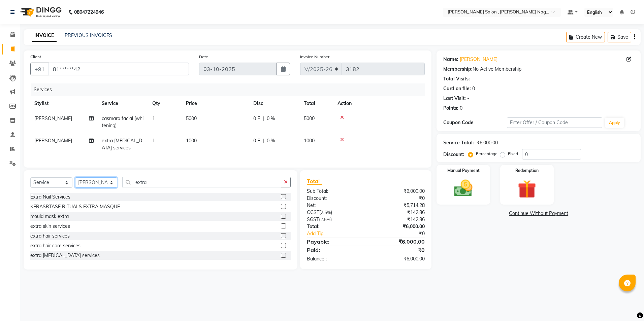
click at [107, 186] on select "Select Stylist [PERSON_NAME] [PERSON_NAME] HARSH isha pal [PERSON_NAME] [PERSON…" at bounding box center [96, 183] width 42 height 10
click at [191, 184] on input "extra" at bounding box center [201, 182] width 159 height 10
click at [90, 188] on select "Select Stylist [PERSON_NAME] [PERSON_NAME] HARSH isha pal [PERSON_NAME] [PERSON…" at bounding box center [96, 183] width 42 height 10
click at [75, 183] on select "Select Stylist [PERSON_NAME] [PERSON_NAME] HARSH isha pal [PERSON_NAME] [PERSON…" at bounding box center [96, 183] width 42 height 10
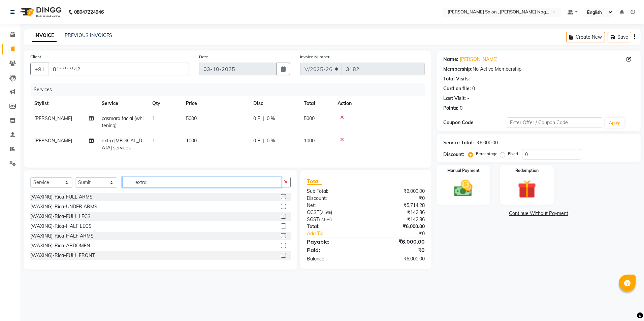
click at [148, 188] on input "extra" at bounding box center [201, 182] width 159 height 10
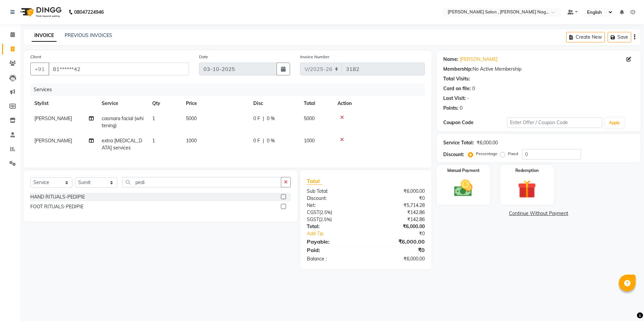
click at [284, 209] on label at bounding box center [283, 206] width 5 height 5
click at [284, 209] on input "checkbox" at bounding box center [283, 207] width 4 height 4
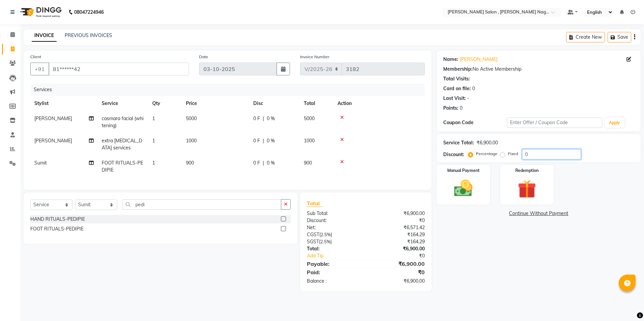
click at [560, 151] on input "0" at bounding box center [551, 154] width 59 height 10
click at [461, 187] on img at bounding box center [463, 189] width 31 height 22
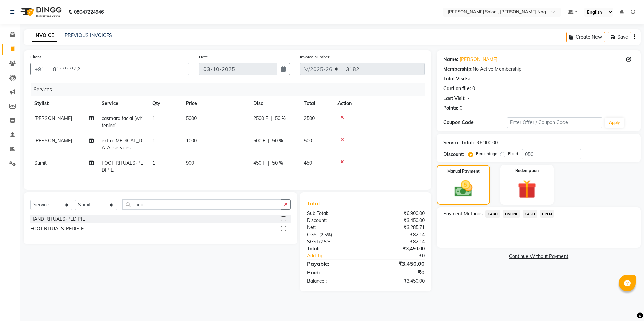
click at [531, 216] on span "CASH" at bounding box center [530, 214] width 14 height 8
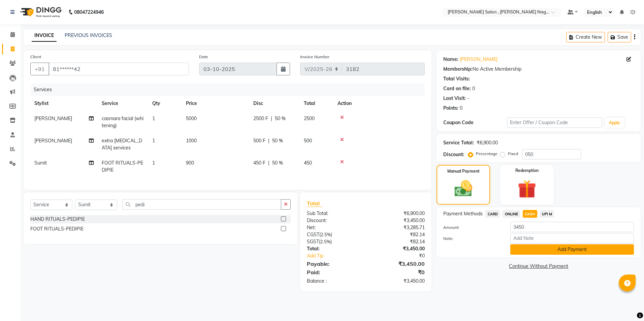
click at [531, 254] on button "Add Payment" at bounding box center [572, 250] width 124 height 10
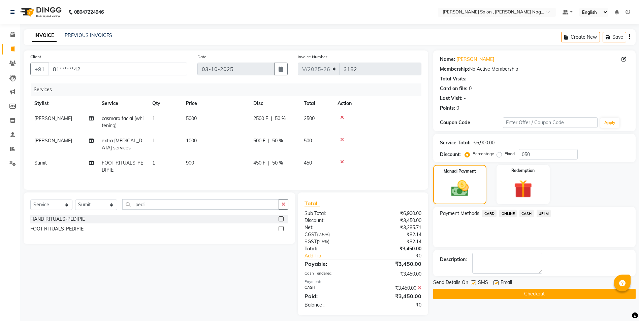
click at [475, 281] on label at bounding box center [473, 283] width 5 height 5
click at [475, 281] on input "checkbox" at bounding box center [473, 283] width 4 height 4
click at [493, 296] on button "Checkout" at bounding box center [534, 294] width 202 height 10
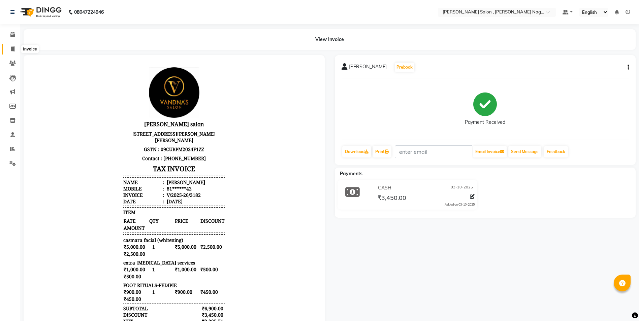
click at [11, 49] on icon at bounding box center [13, 48] width 4 height 5
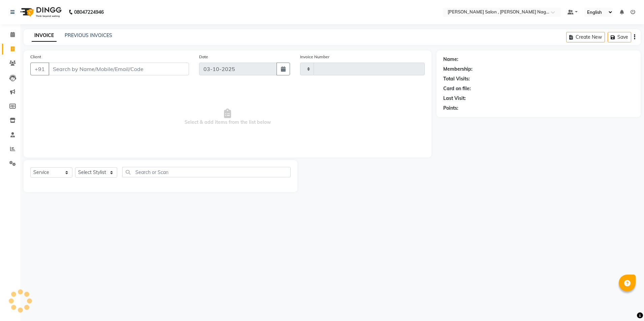
click at [85, 67] on input "Client" at bounding box center [119, 69] width 140 height 13
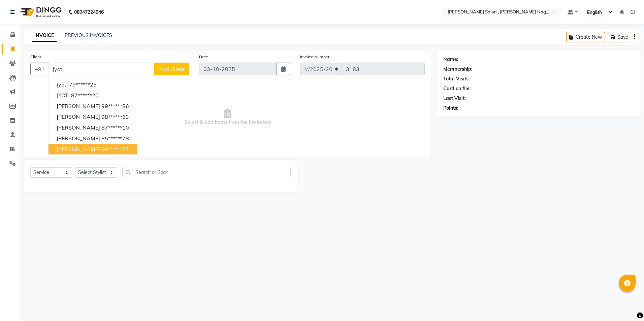
click at [95, 147] on span "[PERSON_NAME]" at bounding box center [78, 149] width 43 height 7
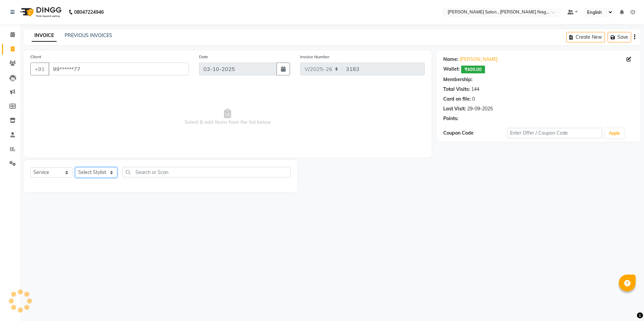
click at [98, 171] on select "Select Stylist [PERSON_NAME] [PERSON_NAME] HARSH isha pal [PERSON_NAME] [PERSON…" at bounding box center [96, 172] width 42 height 10
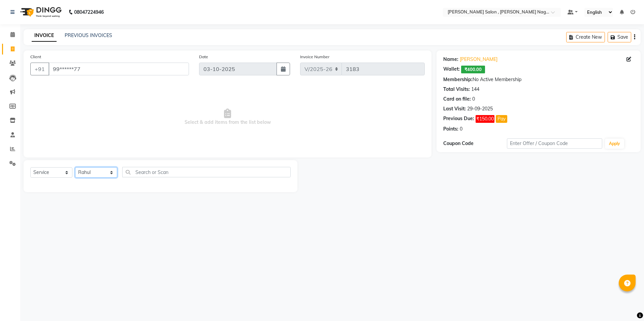
click at [75, 167] on select "Select Stylist [PERSON_NAME] [PERSON_NAME] HARSH isha pal [PERSON_NAME] [PERSON…" at bounding box center [96, 172] width 42 height 10
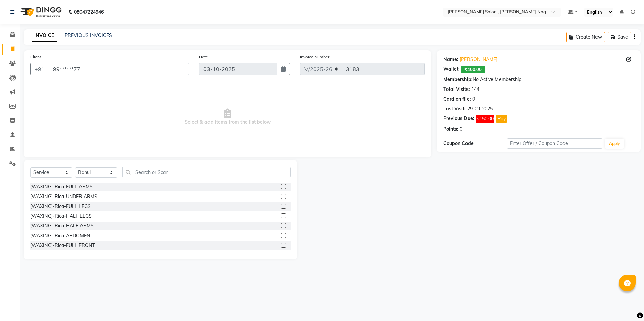
click at [138, 166] on div "Select Service Product Membership Package Voucher Prepaid Gift Card Select Styl…" at bounding box center [161, 209] width 274 height 99
click at [138, 167] on input "text" at bounding box center [206, 172] width 168 height 10
click at [281, 198] on label at bounding box center [283, 196] width 5 height 5
click at [281, 198] on input "checkbox" at bounding box center [283, 197] width 4 height 4
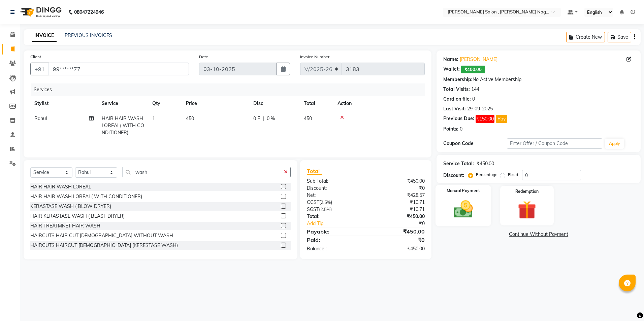
click at [442, 209] on div "Manual Payment" at bounding box center [464, 205] width 56 height 41
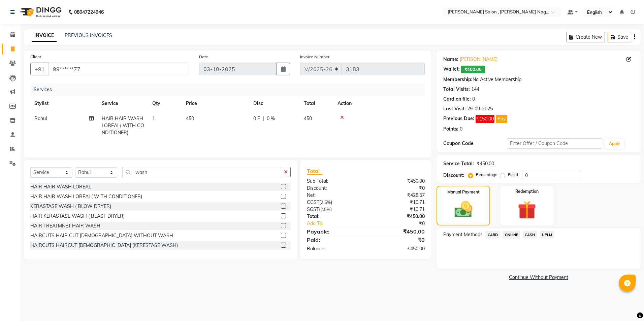
drag, startPoint x: 534, startPoint y: 232, endPoint x: 533, endPoint y: 240, distance: 7.8
click at [534, 233] on span "CASH" at bounding box center [530, 235] width 14 height 8
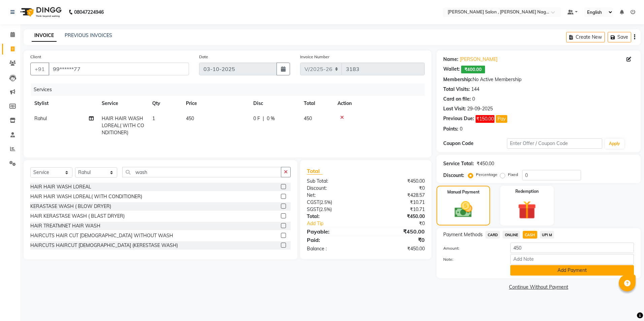
click at [561, 275] on button "Add Payment" at bounding box center [572, 270] width 124 height 10
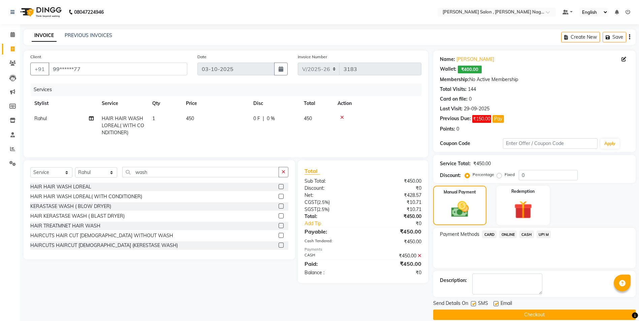
click at [471, 302] on label at bounding box center [473, 304] width 5 height 5
click at [471, 302] on input "checkbox" at bounding box center [473, 304] width 4 height 4
click at [494, 306] on label at bounding box center [496, 304] width 5 height 5
click at [494, 306] on input "checkbox" at bounding box center [496, 304] width 4 height 4
click at [493, 314] on button "Checkout" at bounding box center [534, 315] width 202 height 10
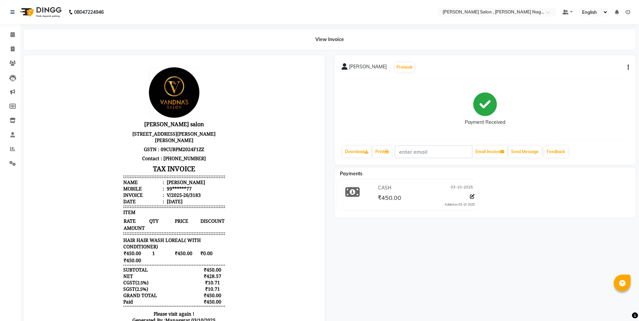
click at [19, 45] on div "View Invoice" at bounding box center [330, 39] width 622 height 21
click at [14, 44] on link "Invoice" at bounding box center [10, 49] width 16 height 11
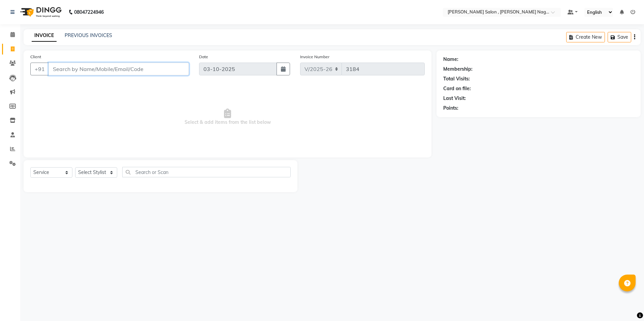
paste input "9936777777"
drag, startPoint x: 103, startPoint y: 88, endPoint x: 222, endPoint y: 137, distance: 128.4
click at [222, 137] on span "Select & add items from the list below" at bounding box center [227, 117] width 395 height 67
click at [158, 63] on button "Add Client" at bounding box center [171, 69] width 35 height 13
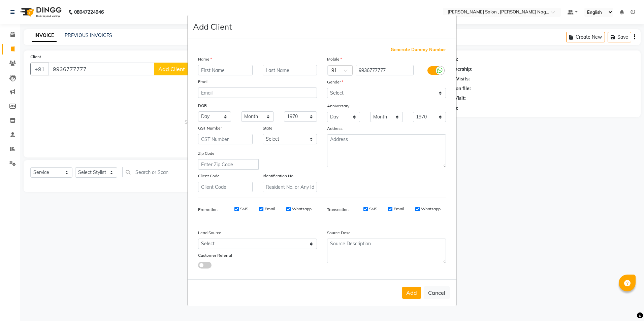
click at [218, 70] on input "text" at bounding box center [225, 70] width 55 height 10
click at [390, 98] on select "Select [DEMOGRAPHIC_DATA] [DEMOGRAPHIC_DATA] Other Prefer Not To Say" at bounding box center [386, 93] width 119 height 10
click at [390, 95] on select "Select [DEMOGRAPHIC_DATA] [DEMOGRAPHIC_DATA] Other Prefer Not To Say" at bounding box center [386, 93] width 119 height 10
click at [384, 95] on select "Select [DEMOGRAPHIC_DATA] [DEMOGRAPHIC_DATA] Other Prefer Not To Say" at bounding box center [386, 93] width 119 height 10
click at [327, 88] on select "Select [DEMOGRAPHIC_DATA] [DEMOGRAPHIC_DATA] Other Prefer Not To Say" at bounding box center [386, 93] width 119 height 10
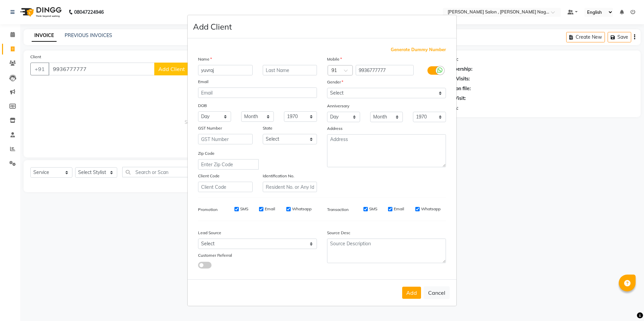
click at [411, 289] on button "Add" at bounding box center [411, 293] width 19 height 12
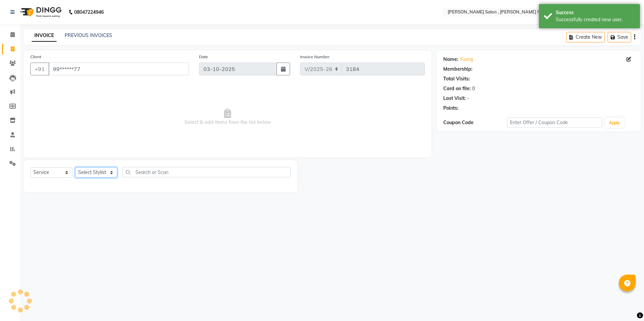
click at [97, 169] on select "Select Stylist [PERSON_NAME] [PERSON_NAME] HARSH isha pal [PERSON_NAME] [PERSON…" at bounding box center [96, 172] width 42 height 10
click at [75, 167] on select "Select Stylist [PERSON_NAME] [PERSON_NAME] HARSH isha pal [PERSON_NAME] [PERSON…" at bounding box center [96, 172] width 42 height 10
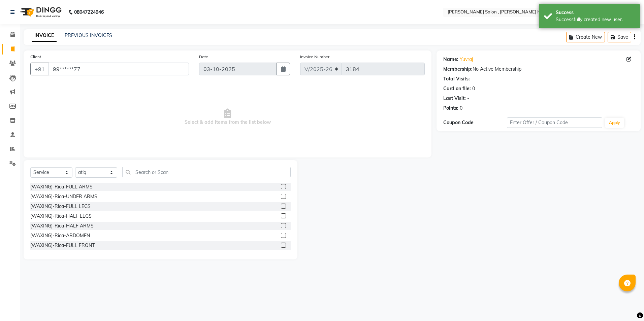
click at [160, 181] on div "Select Service Product Membership Package Voucher Prepaid Gift Card Select Styl…" at bounding box center [160, 175] width 260 height 16
click at [161, 172] on input "text" at bounding box center [206, 172] width 168 height 10
click at [285, 217] on label at bounding box center [283, 216] width 5 height 5
click at [285, 217] on input "checkbox" at bounding box center [283, 216] width 4 height 4
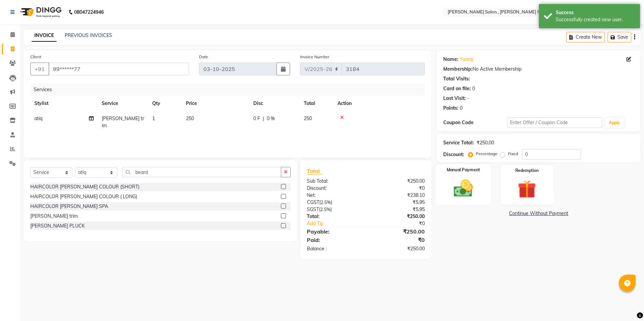
click at [474, 193] on img at bounding box center [463, 189] width 31 height 22
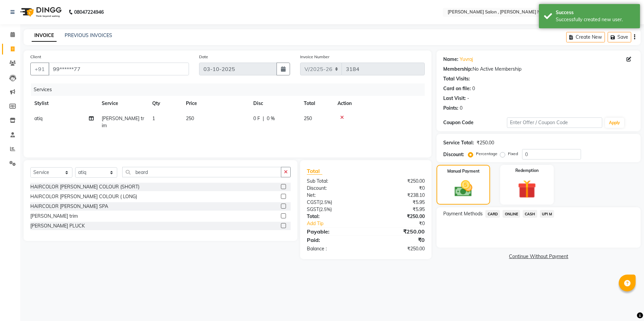
click at [524, 215] on span "CASH" at bounding box center [530, 214] width 14 height 8
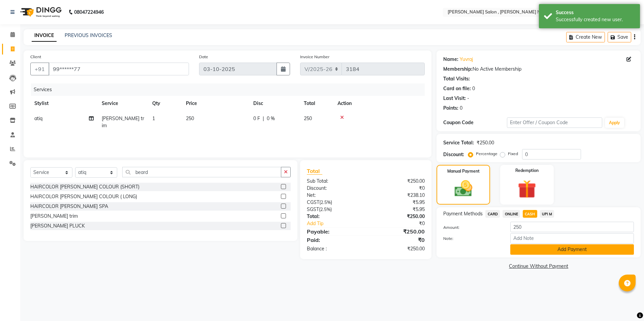
click at [535, 249] on button "Add Payment" at bounding box center [572, 250] width 124 height 10
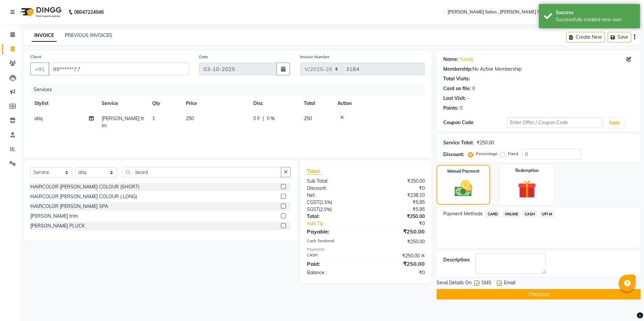
drag, startPoint x: 503, startPoint y: 293, endPoint x: 493, endPoint y: 300, distance: 11.9
click at [502, 293] on button "Checkout" at bounding box center [539, 294] width 204 height 10
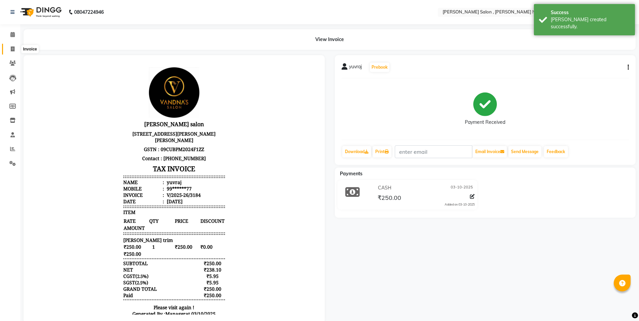
click at [9, 48] on span at bounding box center [13, 49] width 12 height 8
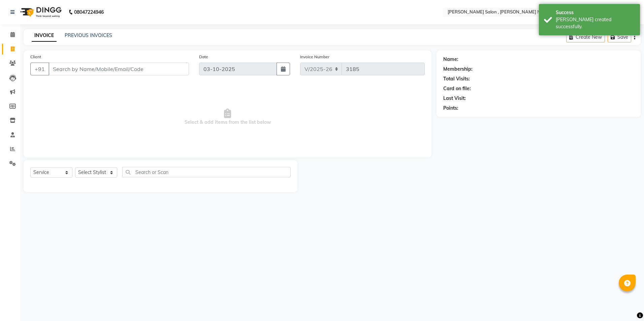
click at [103, 74] on input "Client" at bounding box center [119, 69] width 140 height 13
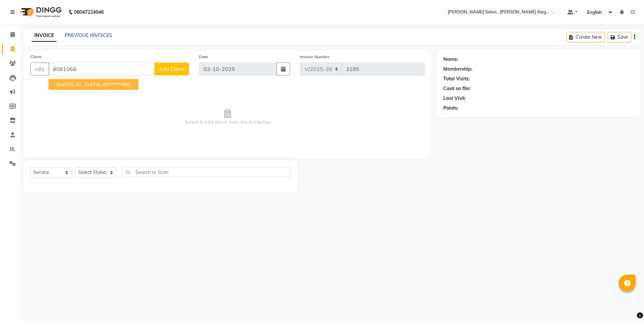
click at [103, 87] on ngb-highlight "80******66" at bounding box center [117, 84] width 28 height 7
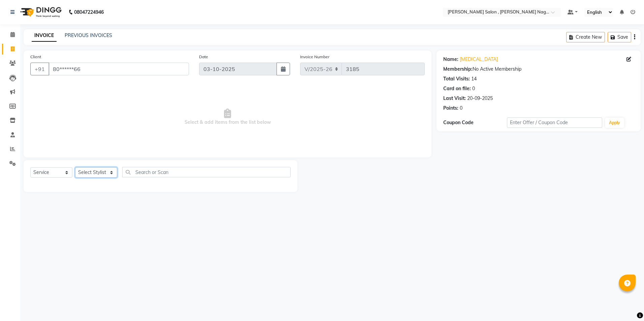
click at [105, 176] on select "Select Stylist [PERSON_NAME] [PERSON_NAME] HARSH isha pal [PERSON_NAME] [PERSON…" at bounding box center [96, 172] width 42 height 10
click at [75, 167] on select "Select Stylist [PERSON_NAME] [PERSON_NAME] HARSH isha pal [PERSON_NAME] [PERSON…" at bounding box center [96, 172] width 42 height 10
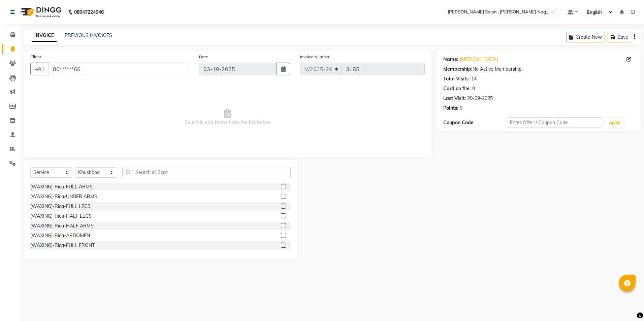
click at [281, 187] on label at bounding box center [283, 186] width 5 height 5
click at [281, 187] on input "checkbox" at bounding box center [283, 187] width 4 height 4
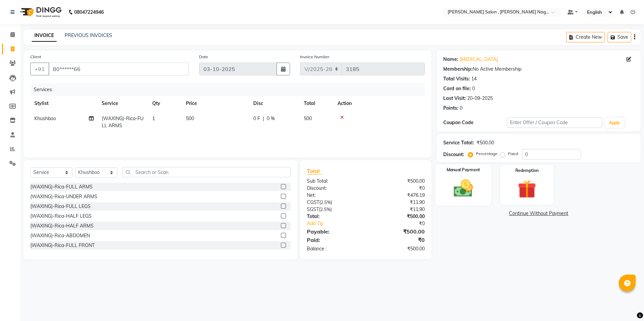
click at [463, 184] on img at bounding box center [463, 189] width 31 height 22
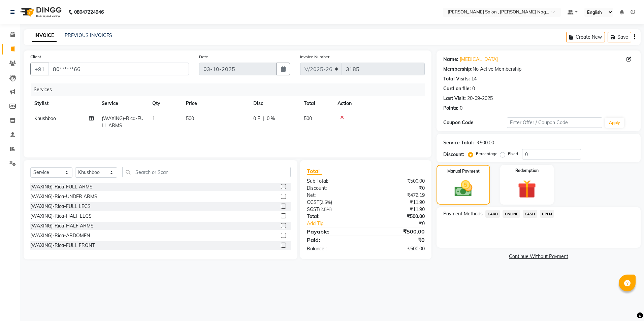
click at [514, 216] on span "ONLINE" at bounding box center [512, 214] width 18 height 8
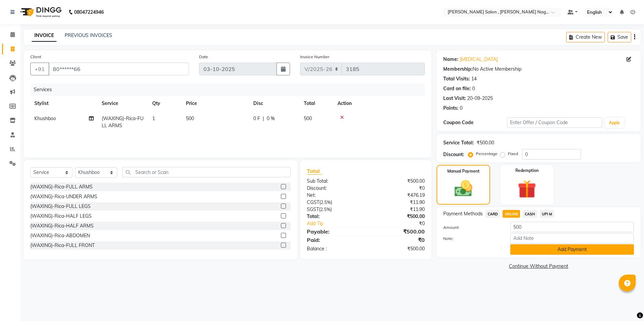
click at [528, 249] on button "Add Payment" at bounding box center [572, 250] width 124 height 10
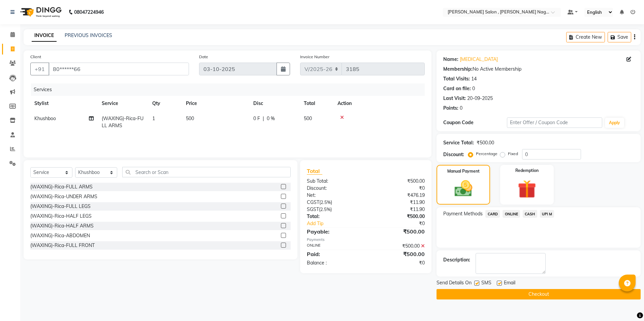
click at [446, 291] on button "Checkout" at bounding box center [539, 294] width 204 height 10
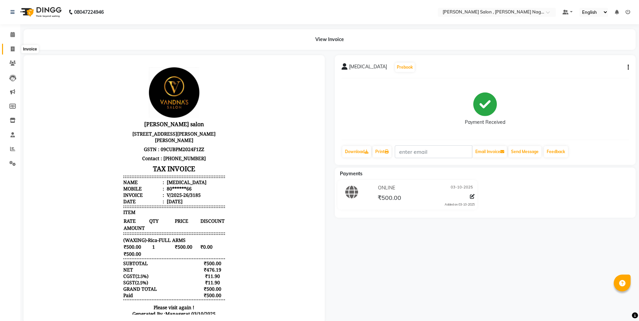
click at [7, 47] on span at bounding box center [13, 49] width 12 height 8
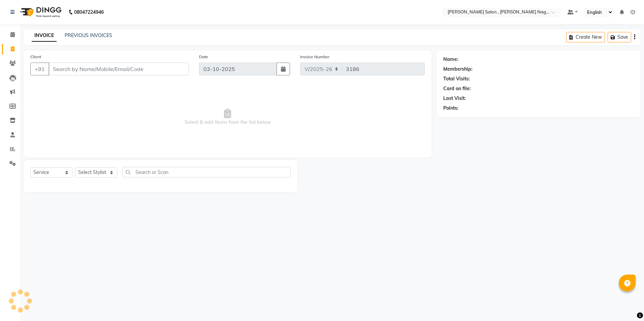
click at [87, 24] on div "08047224946 Select Location × [PERSON_NAME] Salon , [PERSON_NAME] Nagar Default…" at bounding box center [322, 160] width 644 height 321
click at [84, 33] on link "PREVIOUS INVOICES" at bounding box center [89, 35] width 48 height 6
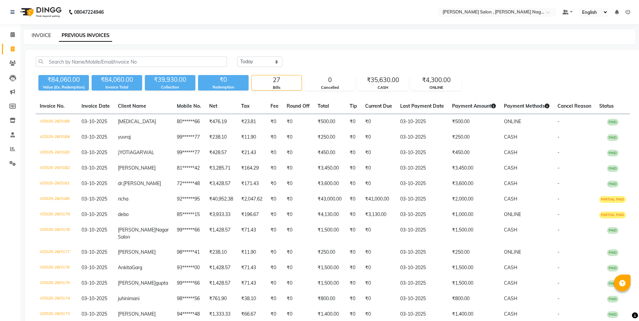
click at [42, 36] on link "INVOICE" at bounding box center [41, 35] width 19 height 6
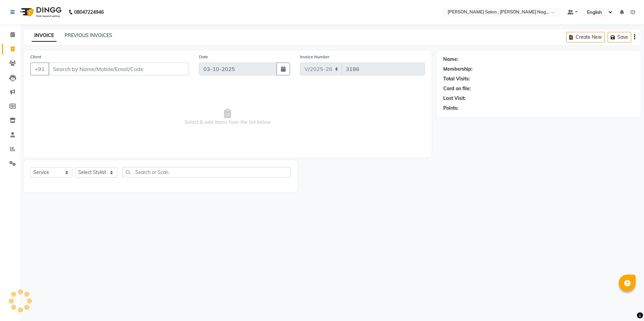
click at [82, 67] on input "Client" at bounding box center [119, 69] width 140 height 13
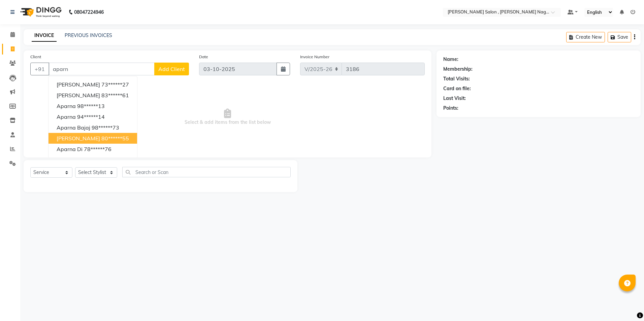
click at [96, 137] on span "[PERSON_NAME]" at bounding box center [78, 138] width 43 height 7
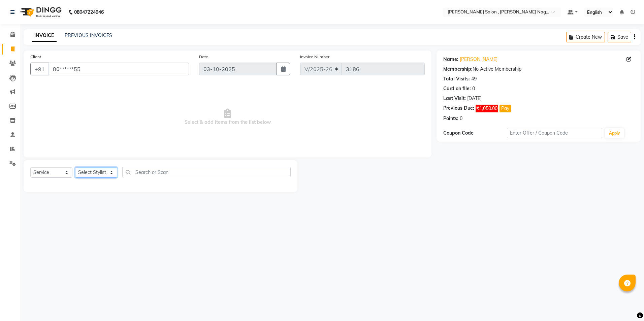
click at [88, 174] on select "Select Stylist [PERSON_NAME] [PERSON_NAME] HARSH isha pal [PERSON_NAME] [PERSON…" at bounding box center [96, 172] width 42 height 10
click at [75, 167] on select "Select Stylist [PERSON_NAME] [PERSON_NAME] HARSH isha pal [PERSON_NAME] [PERSON…" at bounding box center [96, 172] width 42 height 10
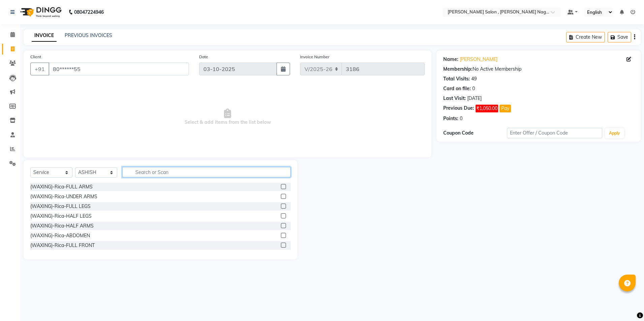
click at [128, 174] on input "text" at bounding box center [206, 172] width 168 height 10
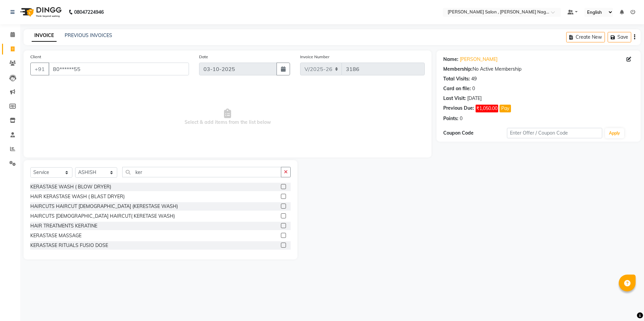
click at [281, 198] on label at bounding box center [283, 196] width 5 height 5
click at [281, 198] on input "checkbox" at bounding box center [283, 197] width 4 height 4
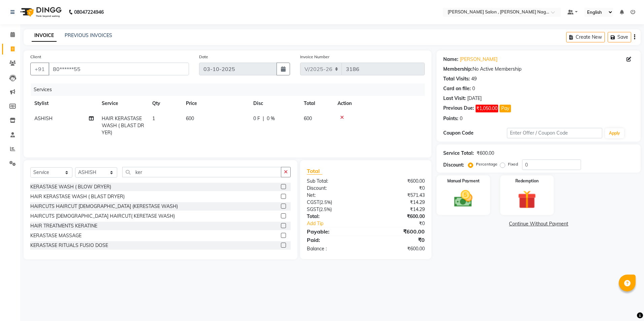
click at [281, 188] on div at bounding box center [286, 187] width 10 height 8
click at [281, 188] on label at bounding box center [283, 186] width 5 height 5
click at [281, 188] on input "checkbox" at bounding box center [283, 187] width 4 height 4
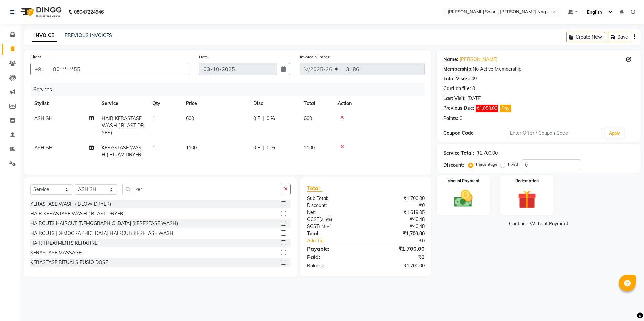
click at [343, 118] on icon at bounding box center [342, 117] width 4 height 5
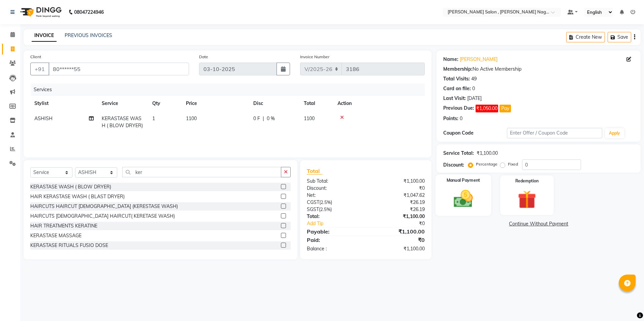
click at [476, 193] on img at bounding box center [463, 199] width 31 height 22
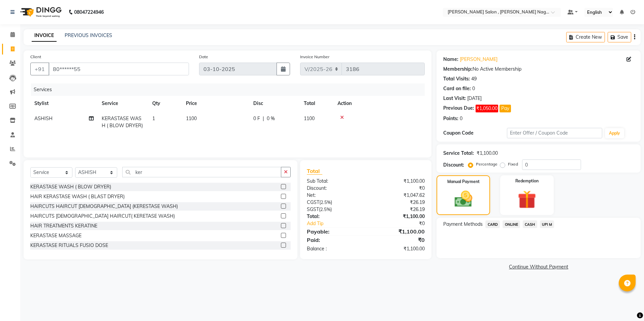
click at [511, 225] on span "ONLINE" at bounding box center [512, 225] width 18 height 8
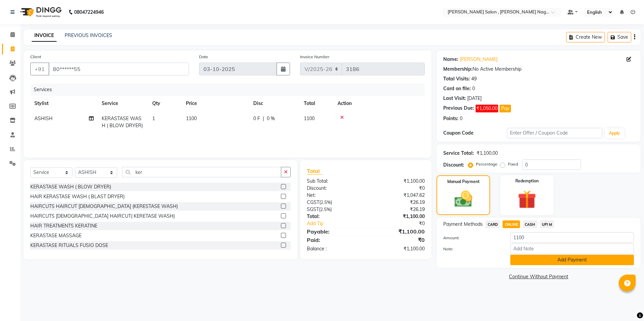
click at [529, 255] on button "Add Payment" at bounding box center [572, 260] width 124 height 10
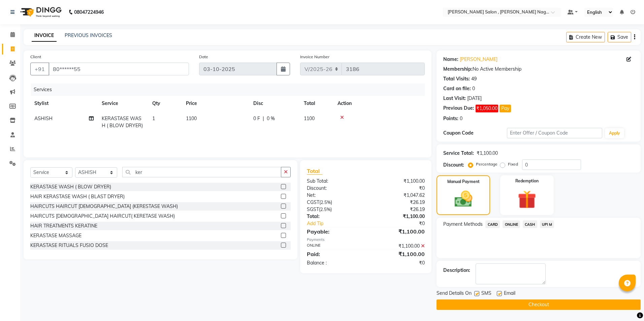
click at [474, 294] on div "Send Details On SMS Email" at bounding box center [539, 294] width 204 height 8
click at [478, 292] on label at bounding box center [476, 293] width 5 height 5
click at [478, 292] on input "checkbox" at bounding box center [476, 294] width 4 height 4
click at [499, 296] on label at bounding box center [499, 293] width 5 height 5
click at [499, 296] on input "checkbox" at bounding box center [499, 294] width 4 height 4
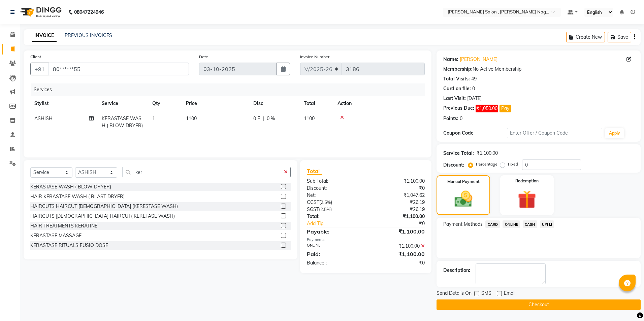
click at [498, 303] on button "Checkout" at bounding box center [539, 305] width 204 height 10
